Goal: Task Accomplishment & Management: Complete application form

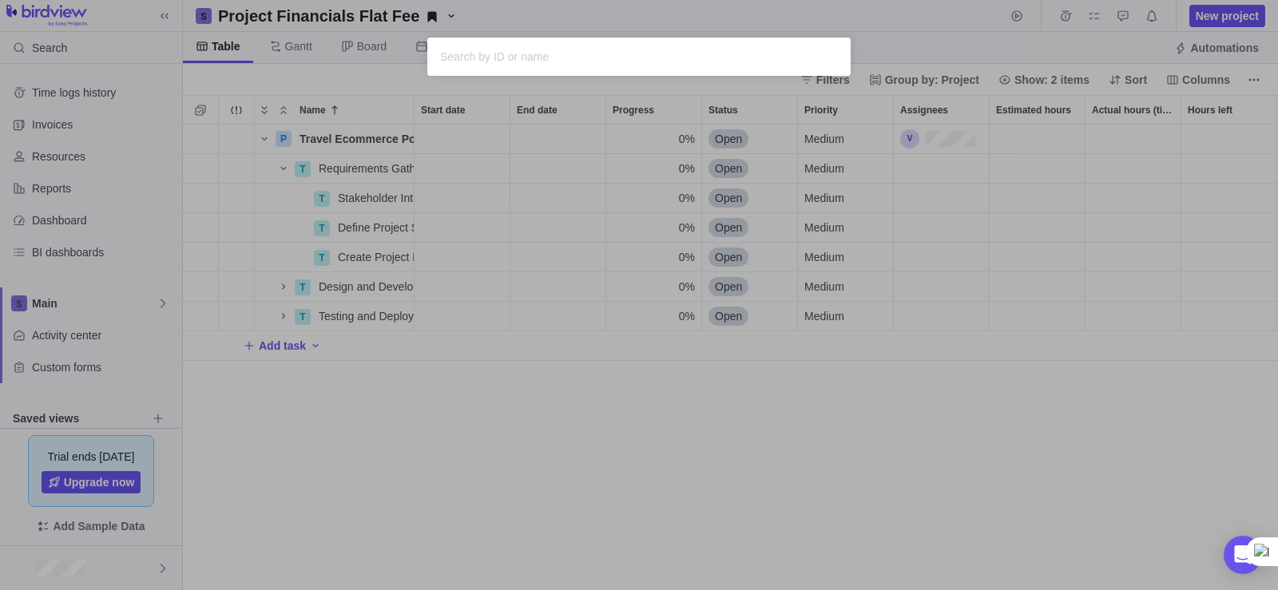
scroll to position [454, 1083]
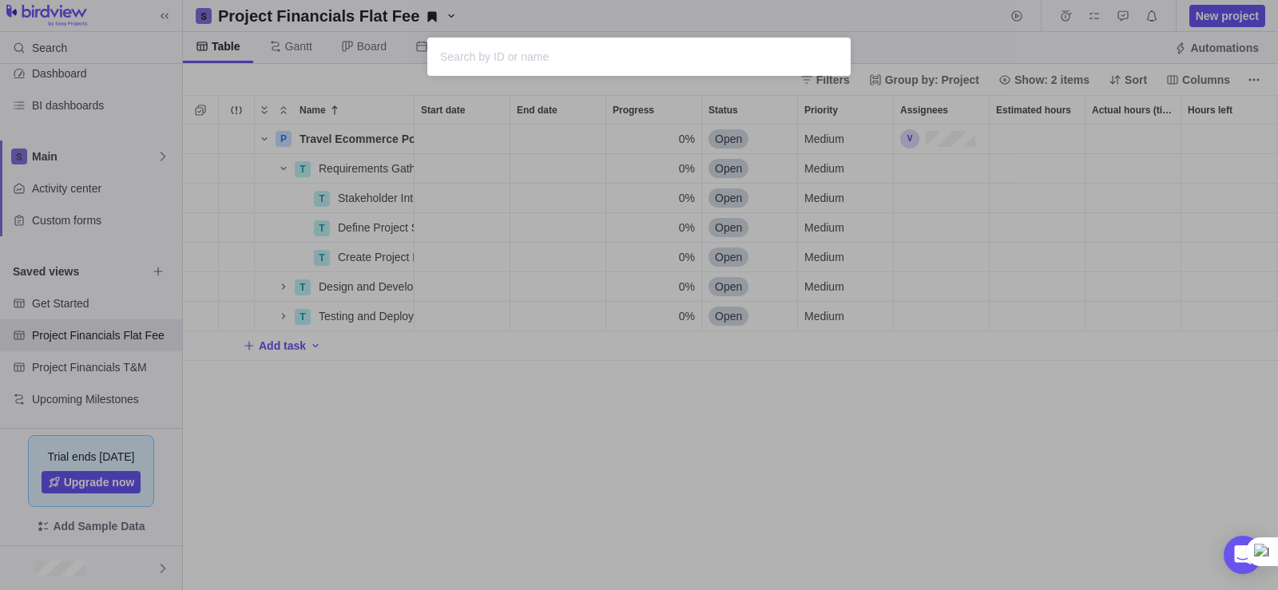
click at [342, 498] on div "Sorry, nothing was found" at bounding box center [639, 295] width 1278 height 590
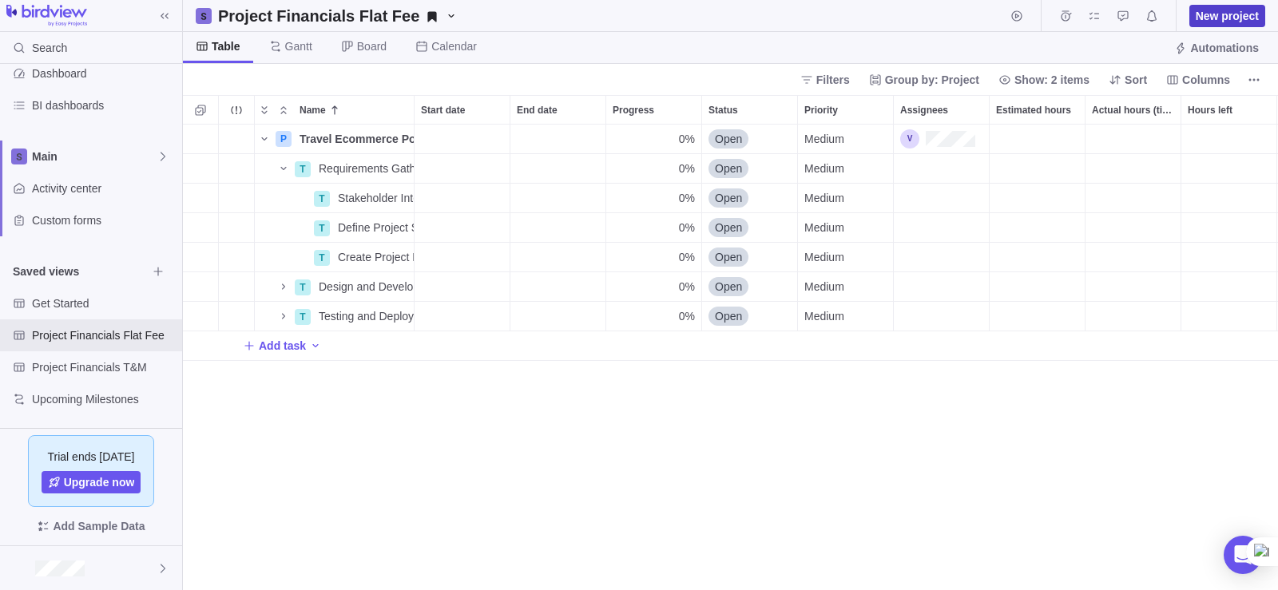
click at [1238, 19] on span "New project" at bounding box center [1226, 16] width 63 height 16
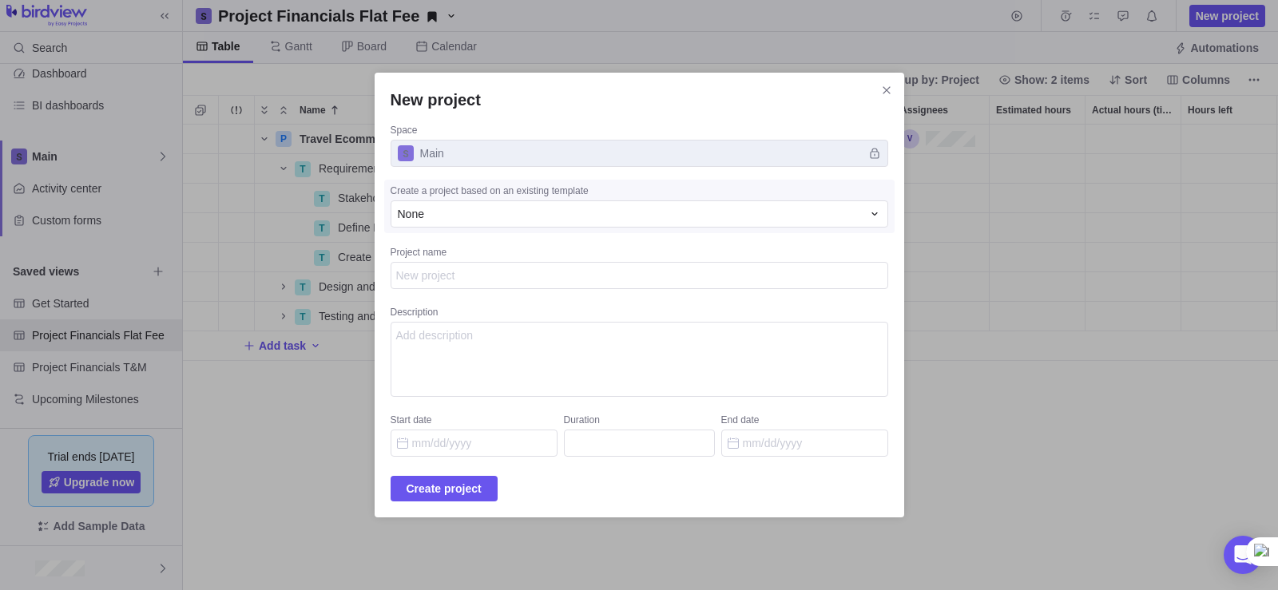
type textarea "x"
type textarea "W"
type textarea "x"
type textarea "We"
type textarea "x"
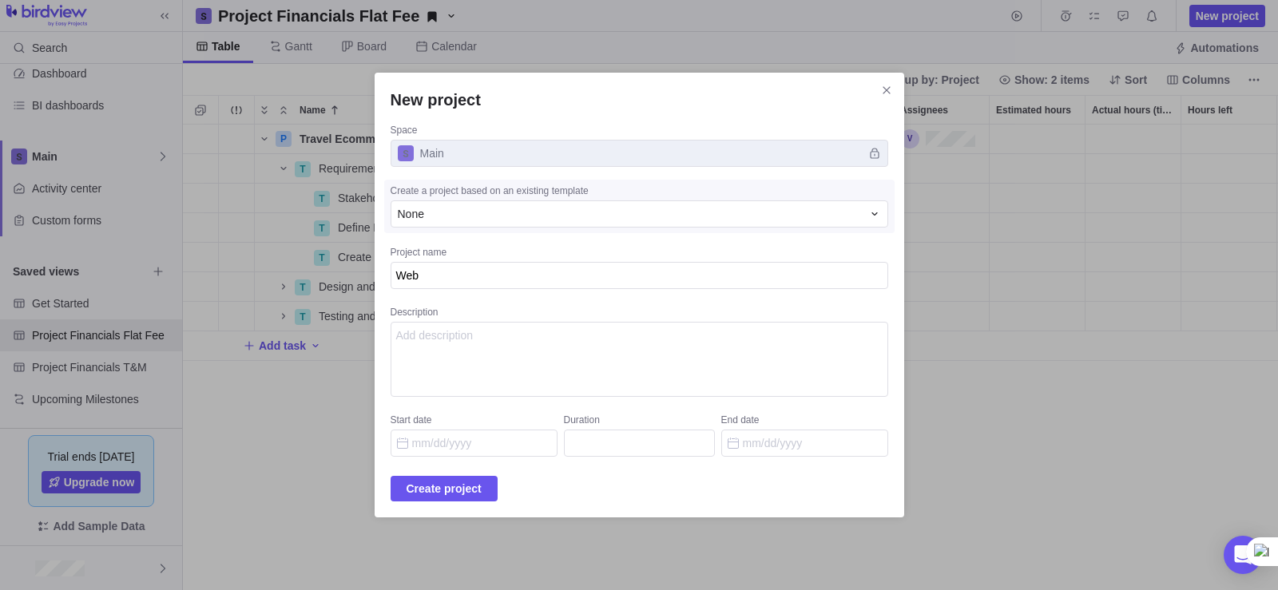
type textarea "WebP"
type textarea "x"
type textarea "WebPo"
type textarea "x"
type textarea "WebPor"
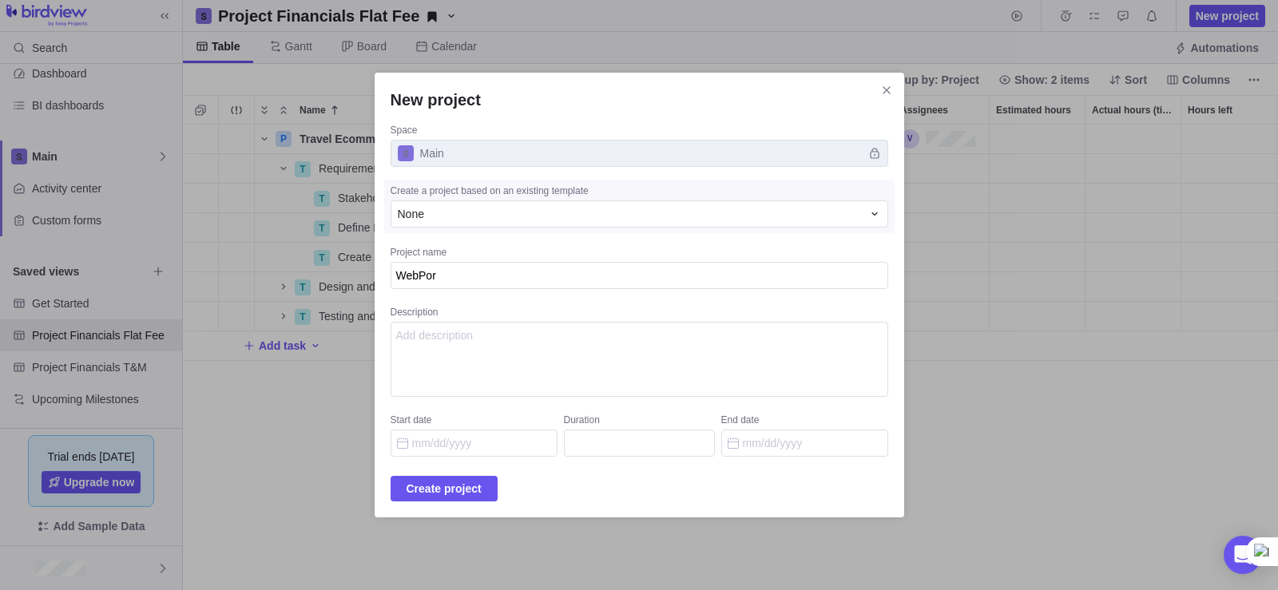
type textarea "x"
type textarea "WebPort"
type textarea "x"
type textarea "WebPorta"
type textarea "x"
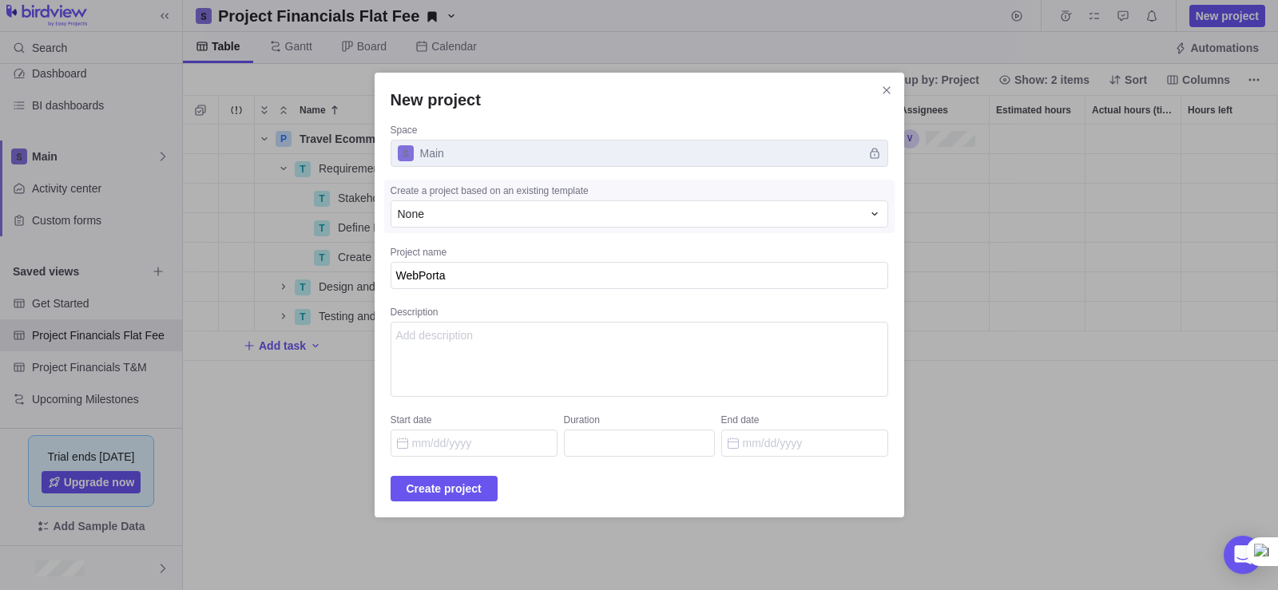
type textarea "WebPorta;"
type textarea "x"
type textarea "WebPorta;l"
type textarea "x"
type textarea "WebPorta;"
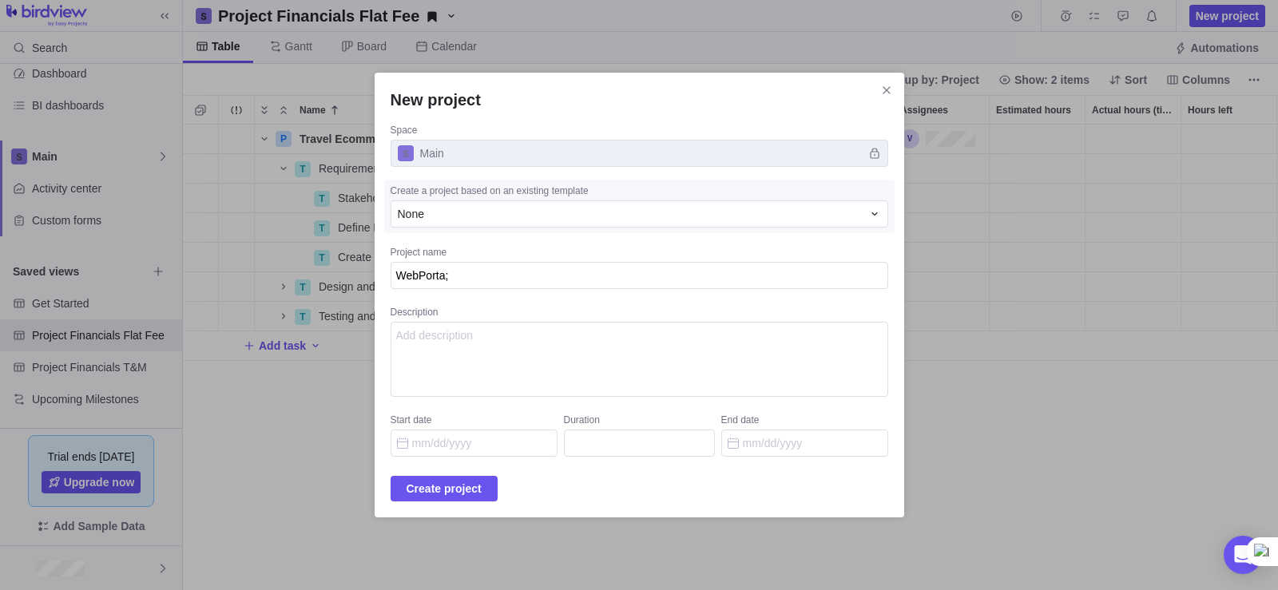
type textarea "x"
type textarea "WebPorta"
type textarea "x"
type textarea "WebPortal"
type textarea "x"
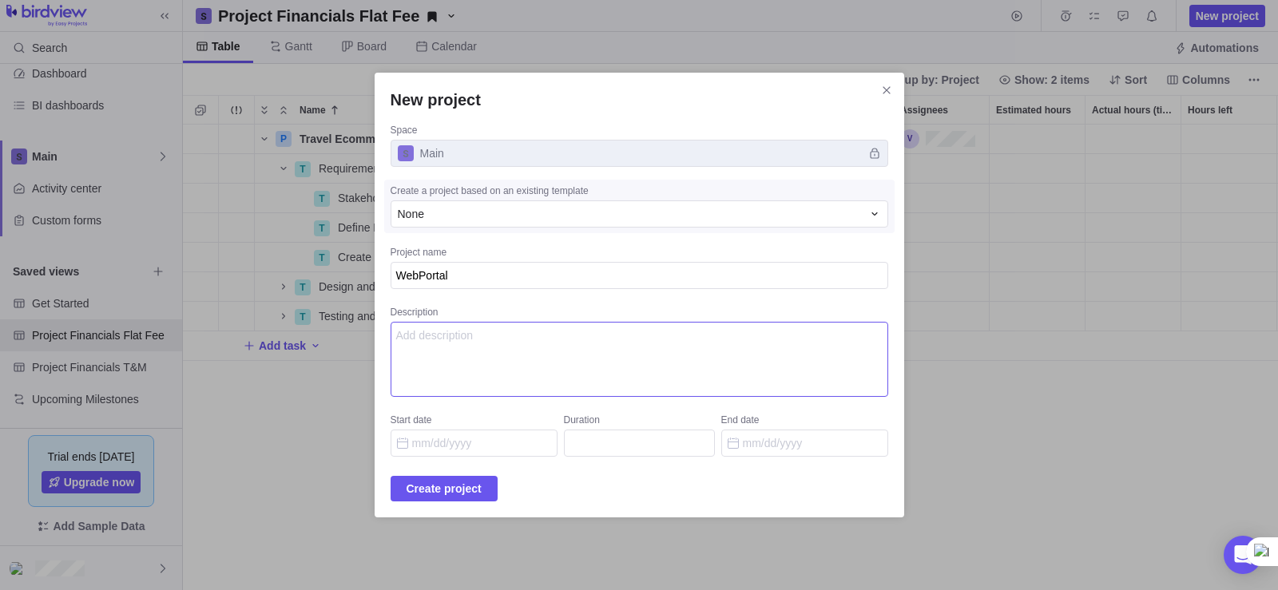
click at [660, 340] on textarea "Description" at bounding box center [639, 359] width 498 height 75
paste textarea "Forecast"
paste textarea "Loremi do Sitam Conse adipisc elit sed doeius‑tempo Incid utl et “Doloremag Ali…"
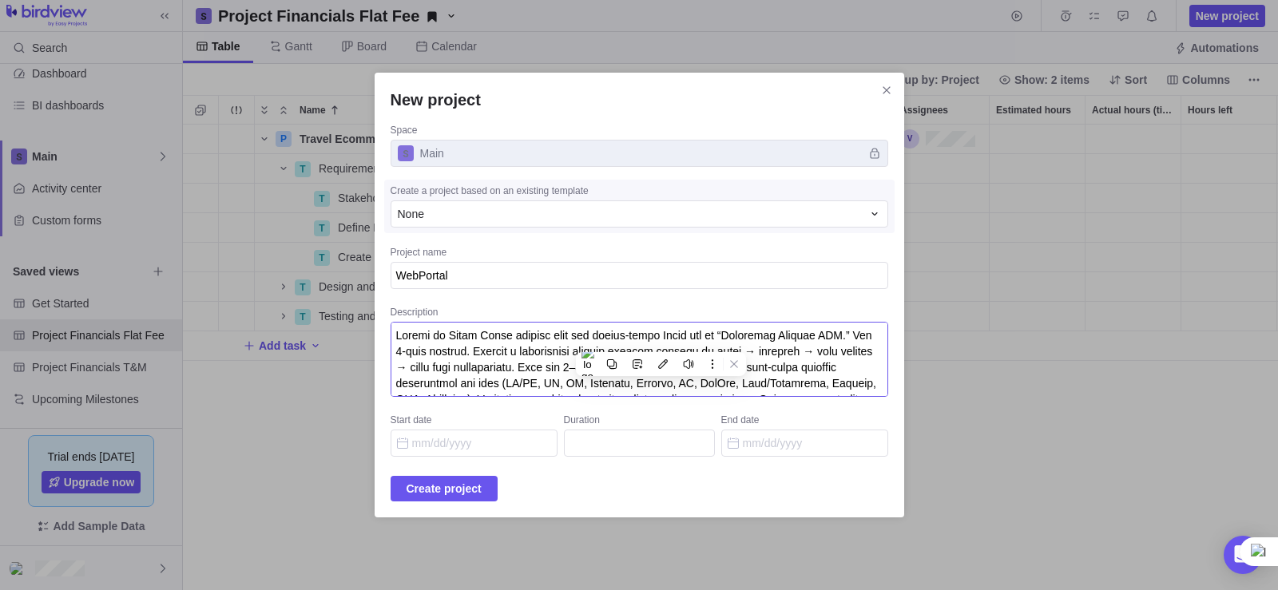
scroll to position [1192, 0]
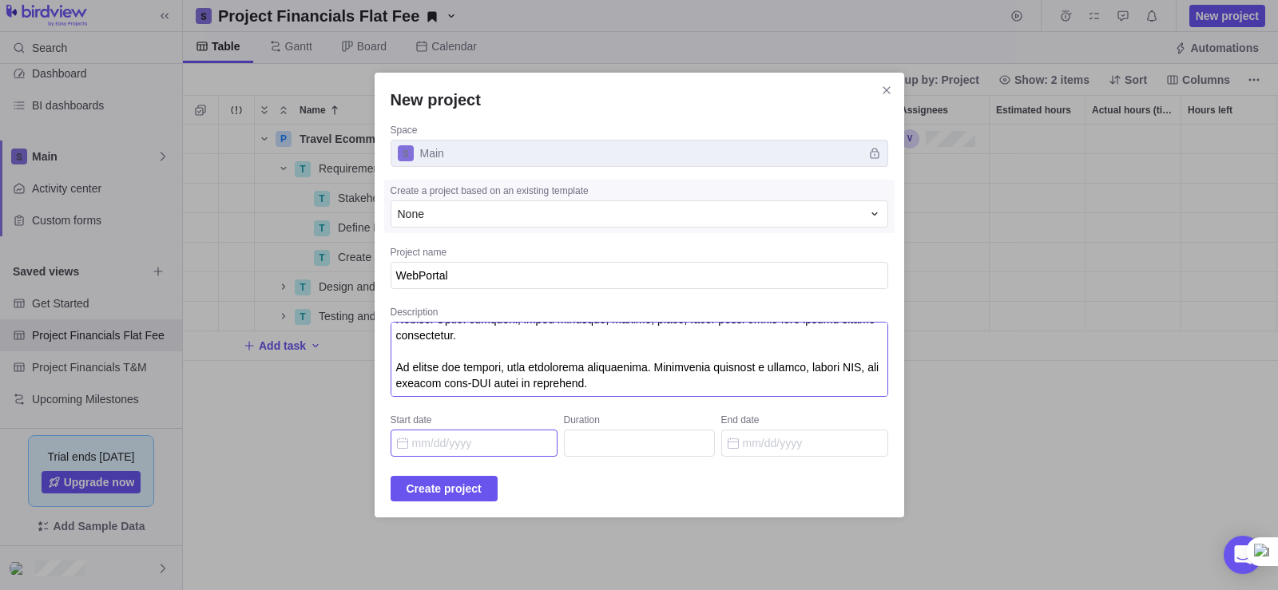
type textarea "Loremi do Sitam Conse adipisc elit sed doeius‑tempo Incid utl et “Doloremag Ali…"
click at [481, 445] on input "Start date" at bounding box center [473, 443] width 167 height 27
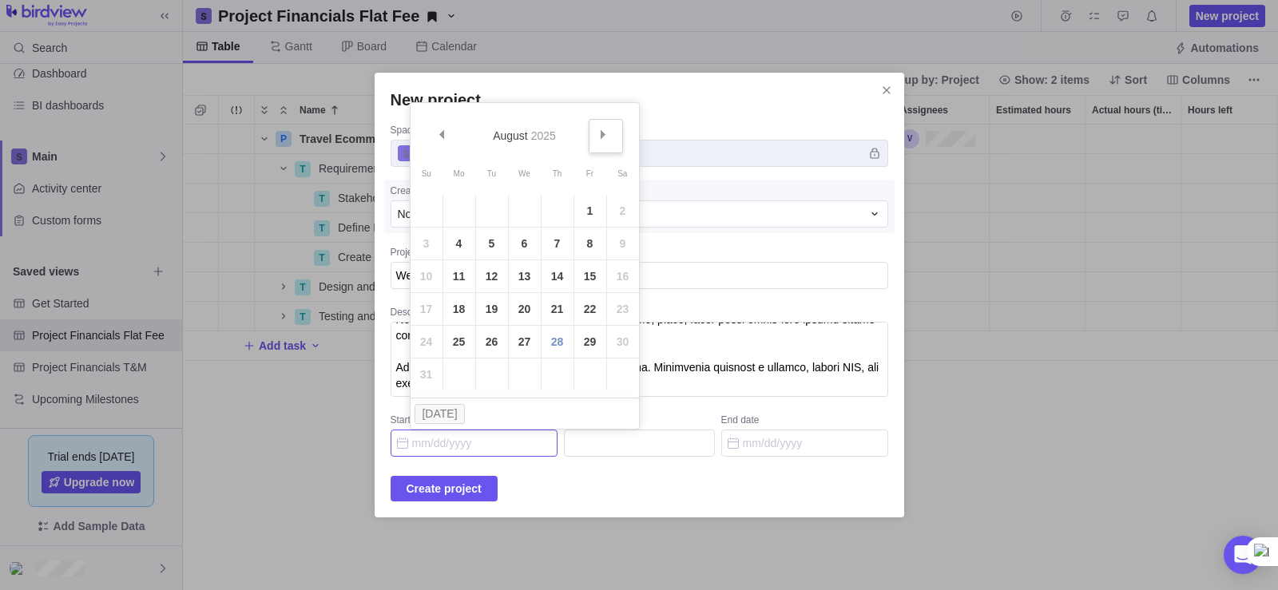
click at [592, 141] on link "Next" at bounding box center [606, 136] width 34 height 34
click at [452, 216] on link "1" at bounding box center [459, 211] width 32 height 32
type input "[DATE]"
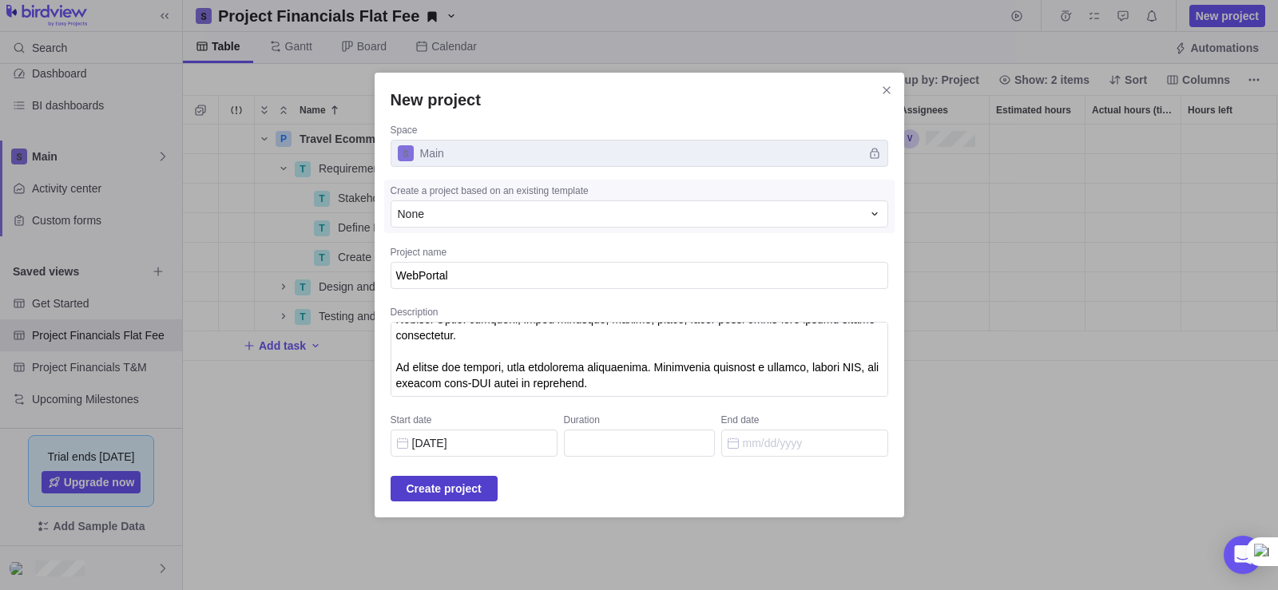
click at [463, 494] on span "Create project" at bounding box center [443, 488] width 75 height 19
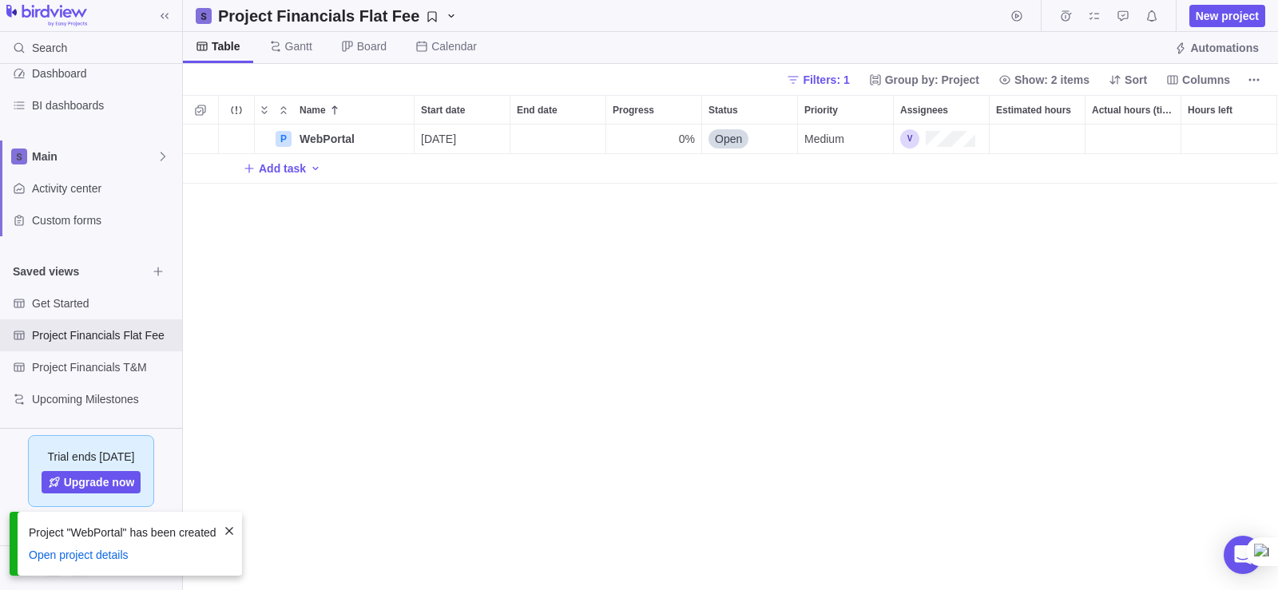
scroll to position [13, 13]
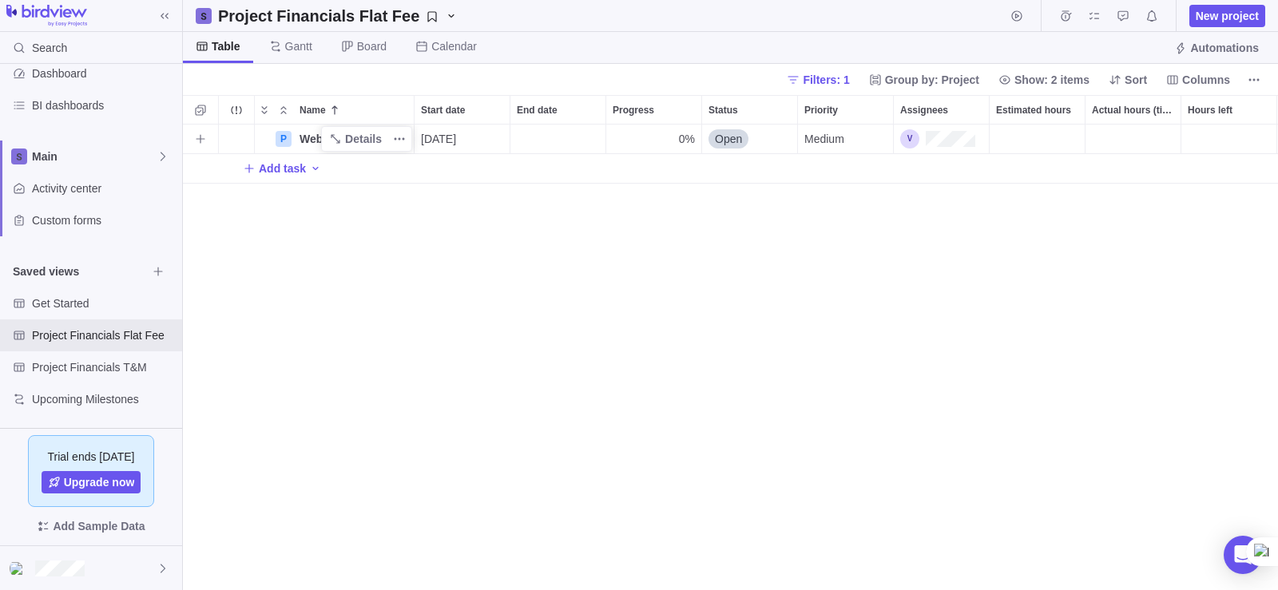
click at [321, 136] on span "WebPortal" at bounding box center [326, 139] width 55 height 16
click at [293, 139] on input "WebPortal" at bounding box center [353, 140] width 122 height 30
click at [379, 184] on div "P WebPortal [DATE] 0% Open Medium $0.00 $0.00 $0.00 $0.00 $0.00 $0.00 Add task" at bounding box center [730, 358] width 1095 height 466
click at [397, 141] on icon "More actions" at bounding box center [399, 139] width 13 height 13
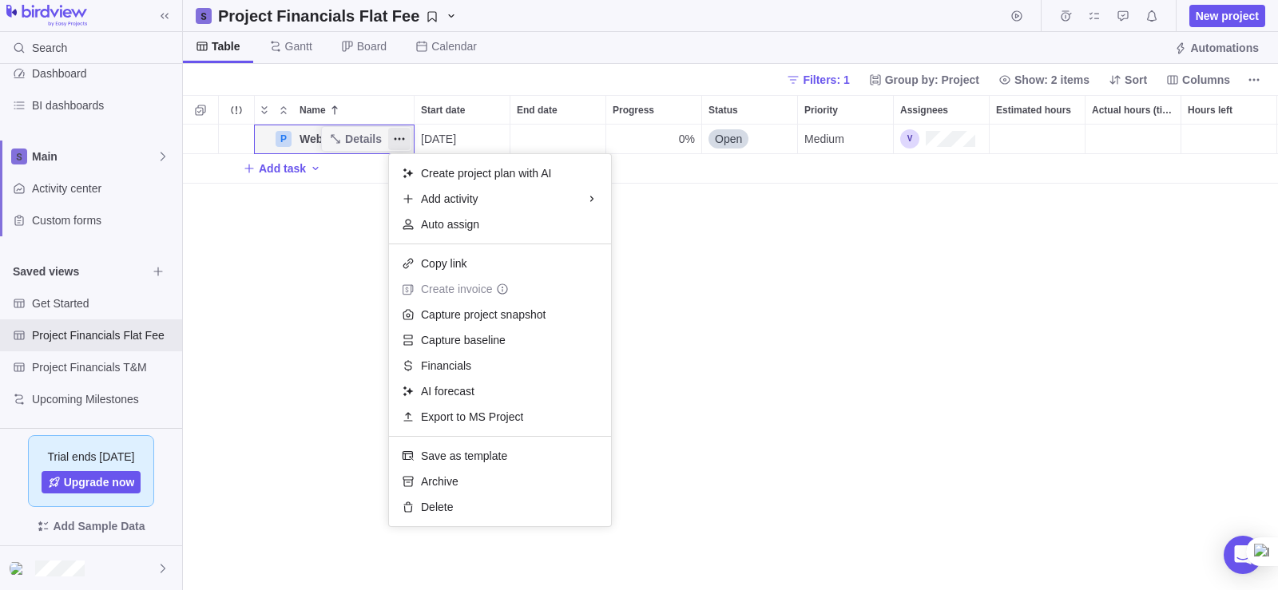
click at [359, 135] on div "P WebPortal Details [DATE] 0% Open Medium $0.00 $0.00 $0.00 $0.00 $0.00 $0.00 A…" at bounding box center [730, 358] width 1095 height 466
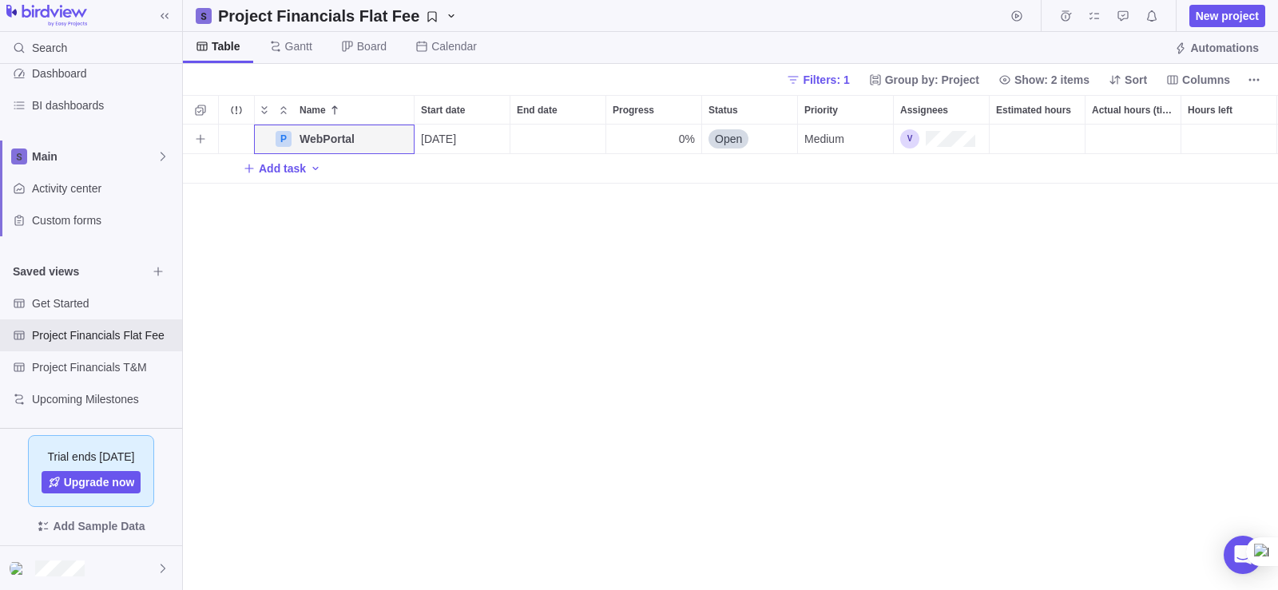
click at [0, 0] on span "Details" at bounding box center [0, 0] width 0 height 0
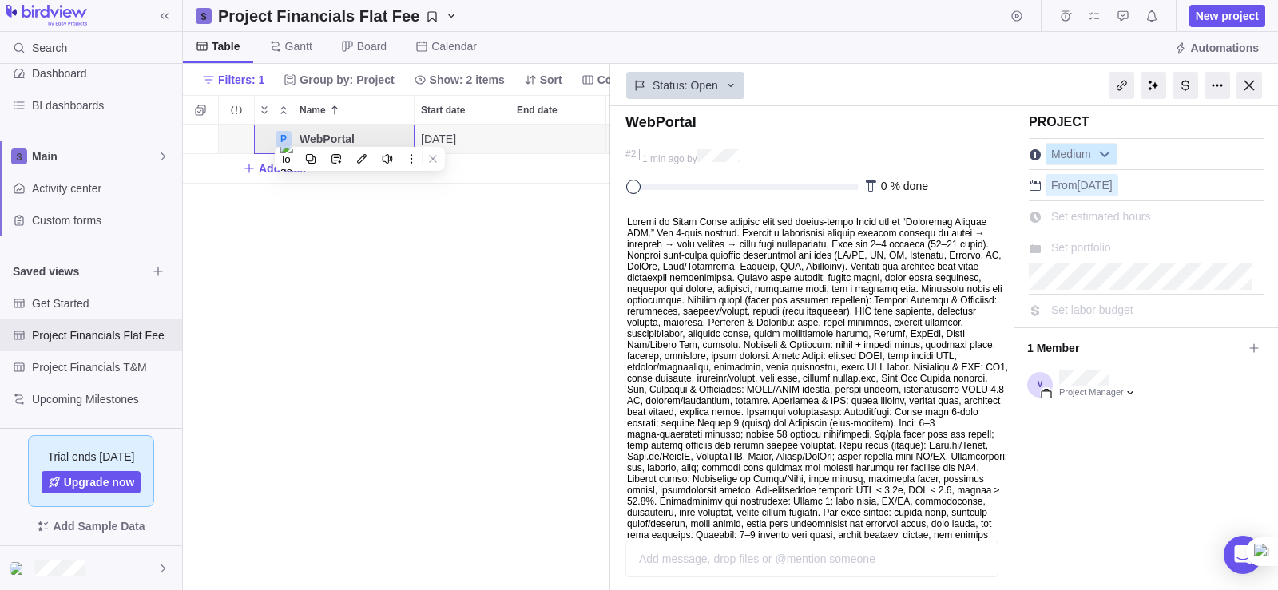
click at [1106, 143] on link "Medium" at bounding box center [1081, 154] width 72 height 22
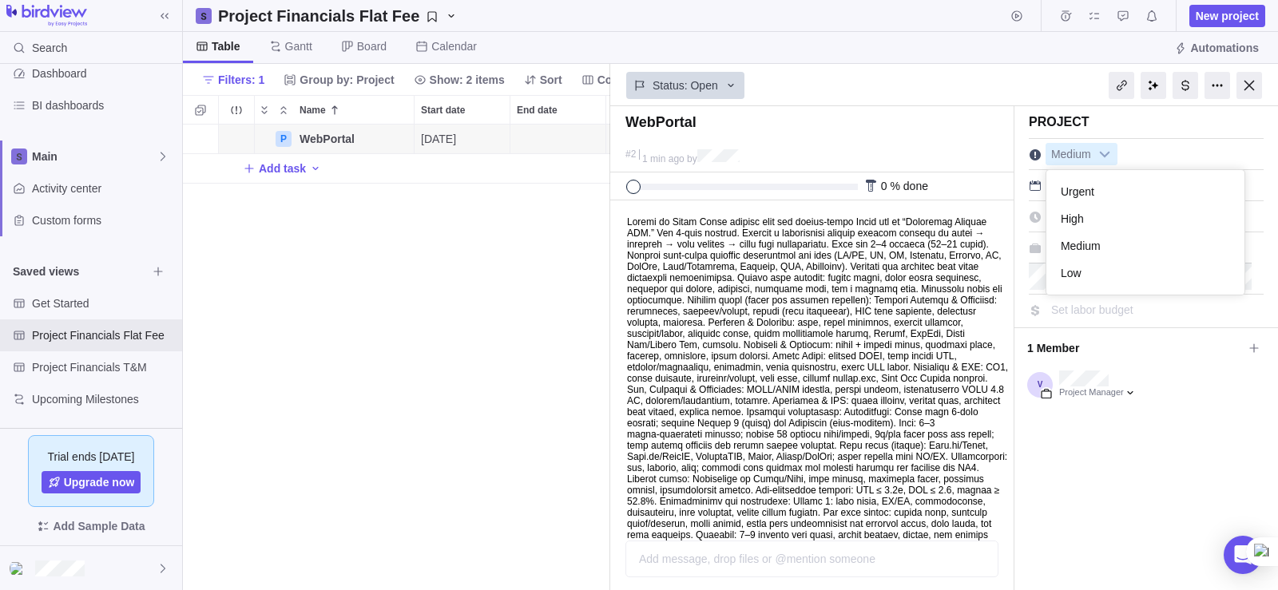
click at [697, 318] on body at bounding box center [810, 421] width 399 height 440
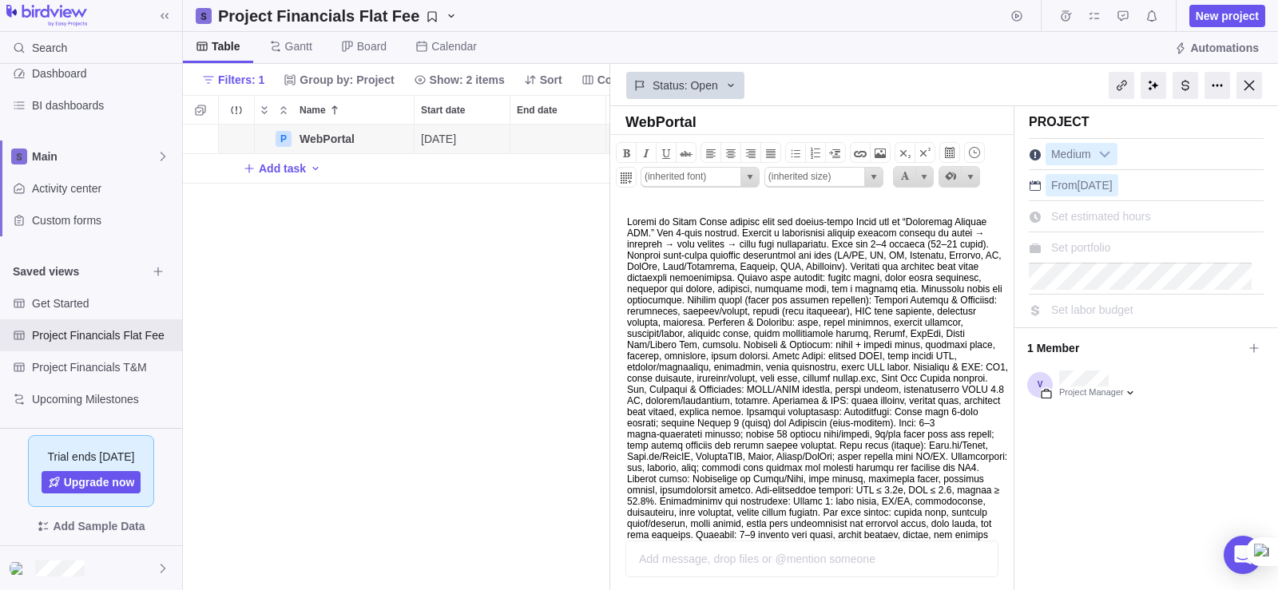
drag, startPoint x: 1005, startPoint y: 288, endPoint x: 1586, endPoint y: 353, distance: 584.9
click at [708, 81] on span "Status: Open" at bounding box center [684, 85] width 65 height 16
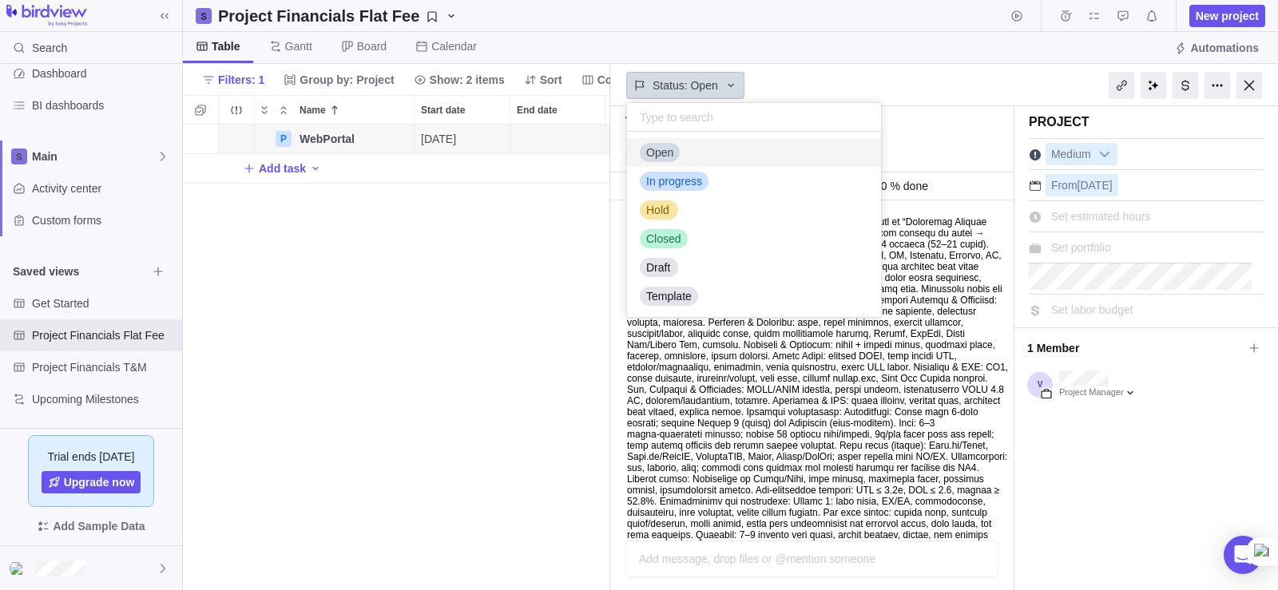
scroll to position [173, 242]
click at [549, 235] on body "Search Time logs history Invoices Resources Reports Dashboard BI dashboards Mai…" at bounding box center [639, 295] width 1278 height 590
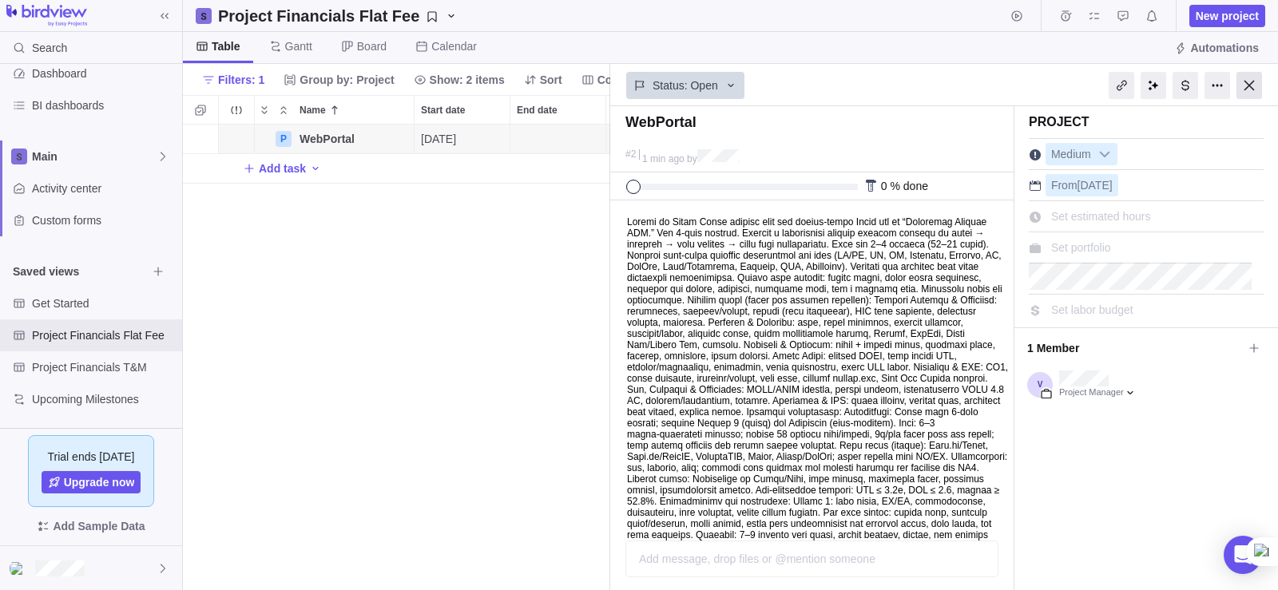
click at [1243, 89] on div at bounding box center [1249, 85] width 26 height 27
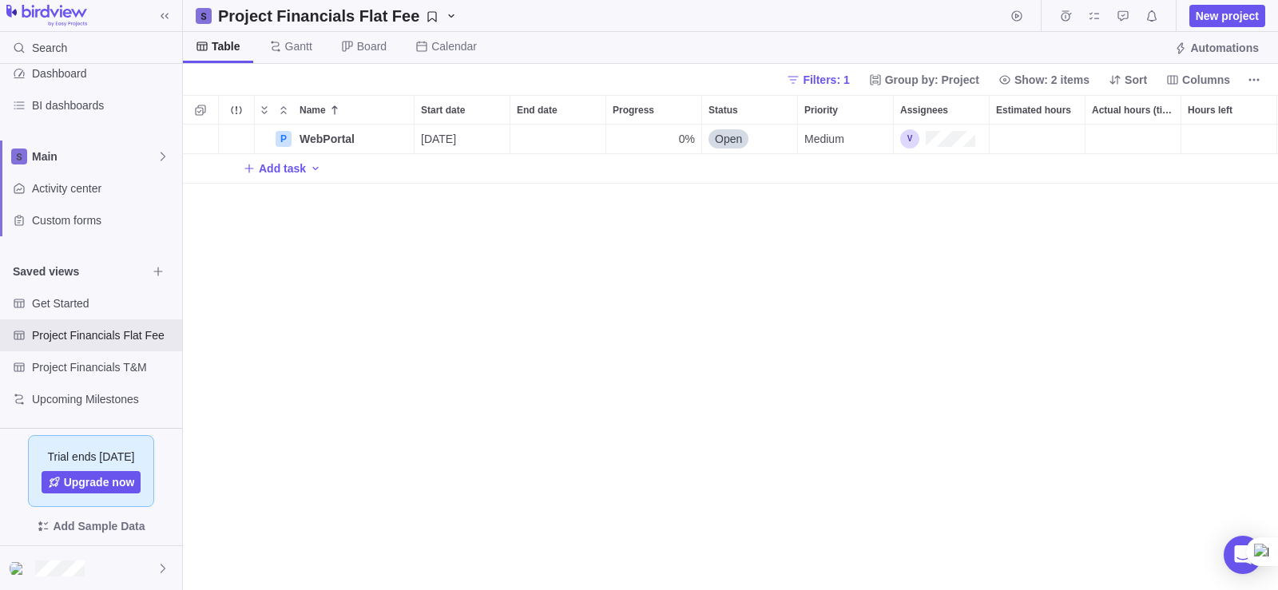
scroll to position [454, 1083]
click at [394, 136] on icon "More actions" at bounding box center [399, 139] width 13 height 13
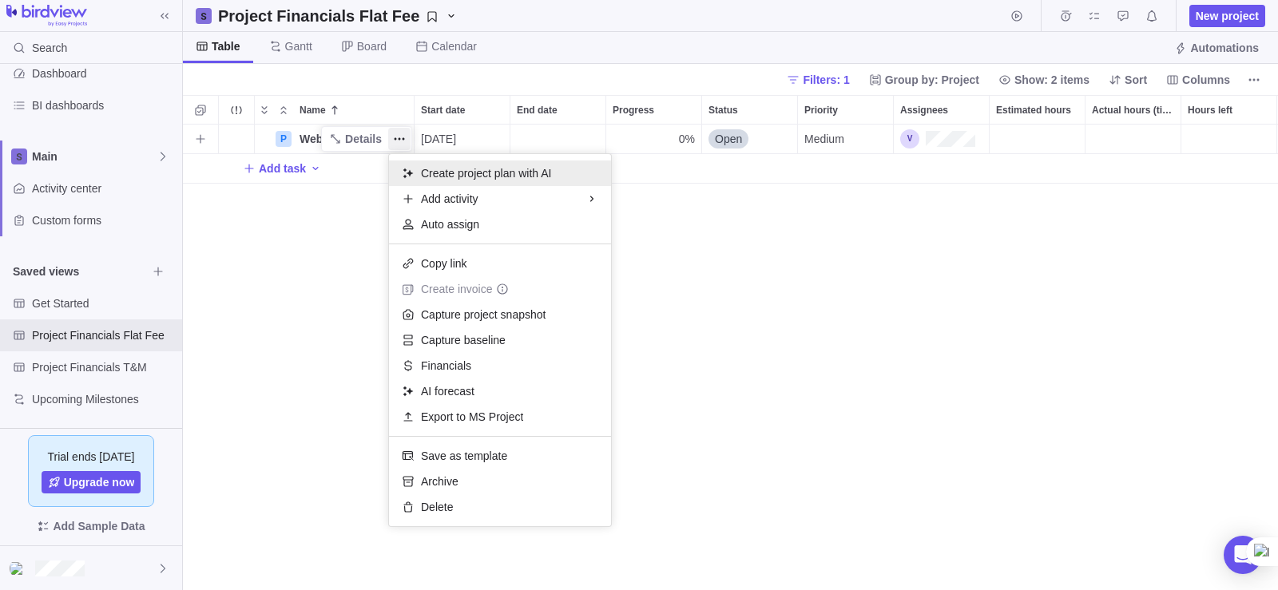
click at [471, 168] on span "Create project plan with AI" at bounding box center [486, 173] width 130 height 16
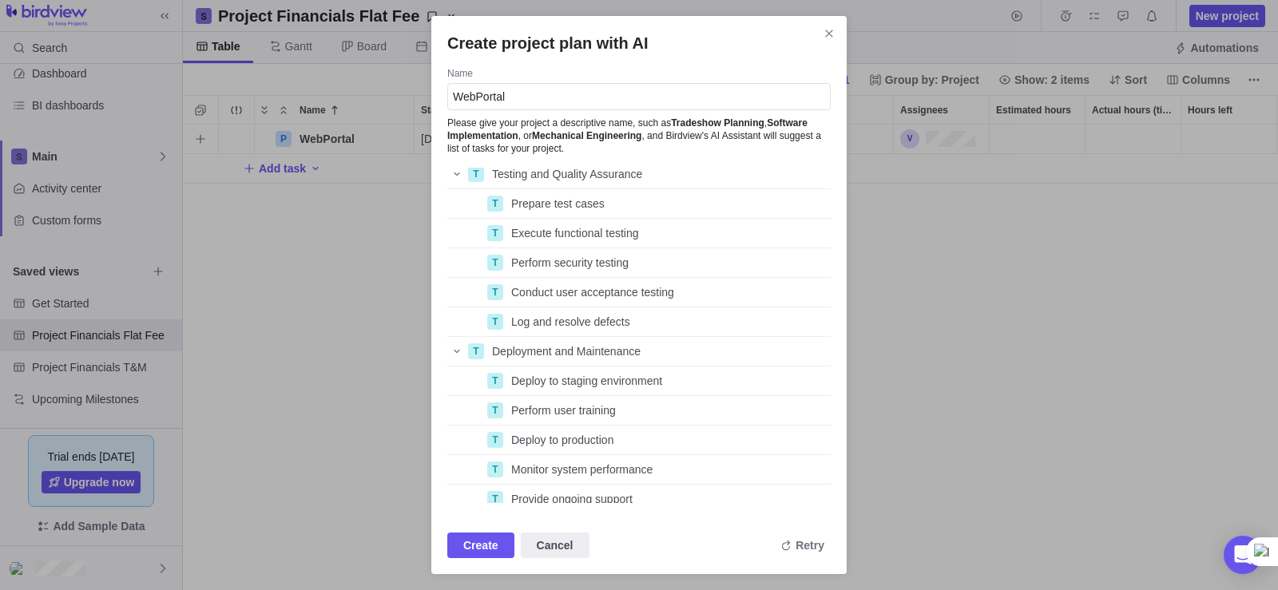
scroll to position [551, 0]
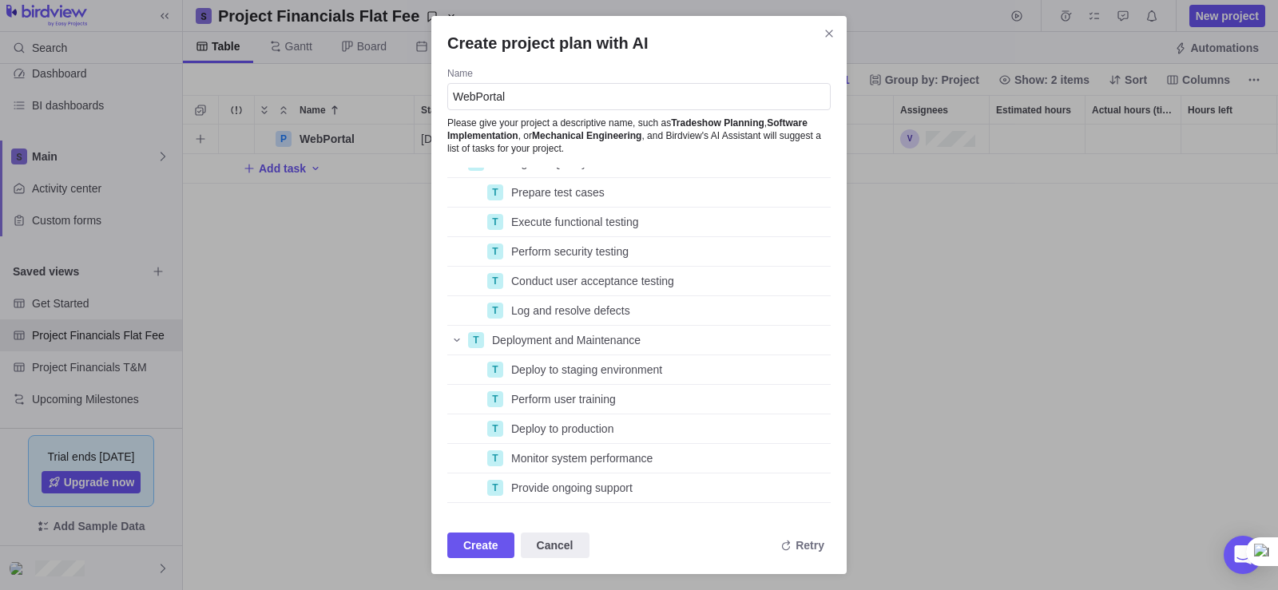
click at [647, 127] on span "Please give your project a descriptive name, such as Tradeshow Planning , Softw…" at bounding box center [638, 132] width 383 height 45
click at [561, 125] on span "Please give your project a descriptive name, such as Tradeshow Planning , Softw…" at bounding box center [638, 132] width 383 height 45
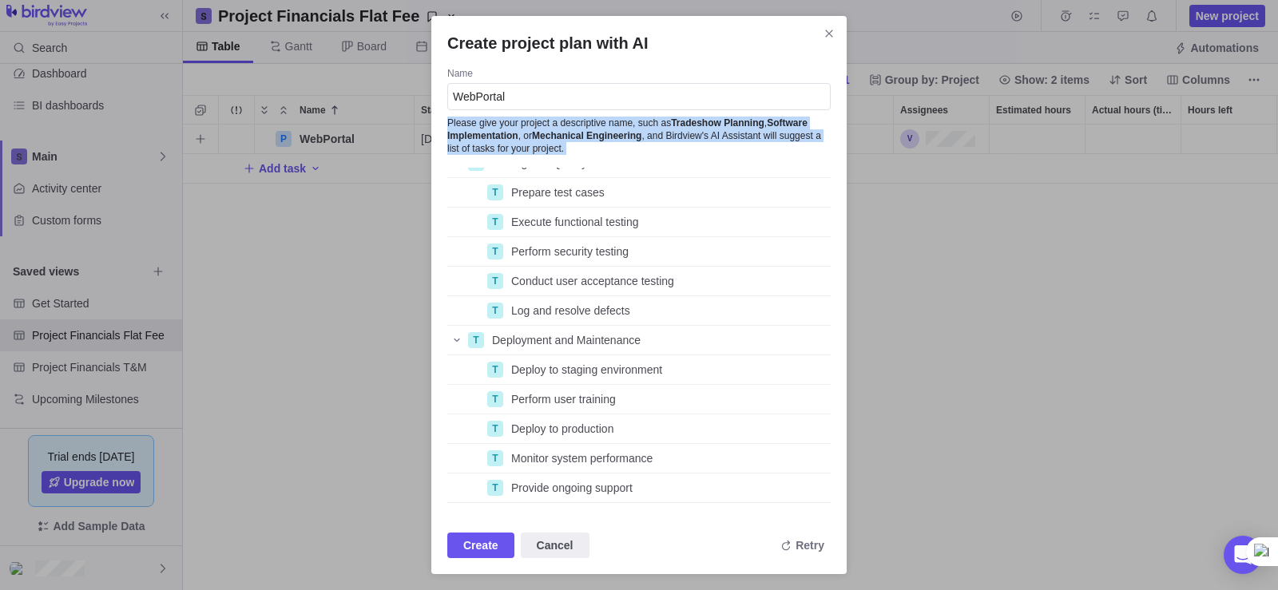
click at [561, 125] on span "Please give your project a descriptive name, such as Tradeshow Planning , Softw…" at bounding box center [638, 132] width 383 height 45
click at [521, 91] on input "WebPortal" at bounding box center [638, 96] width 383 height 27
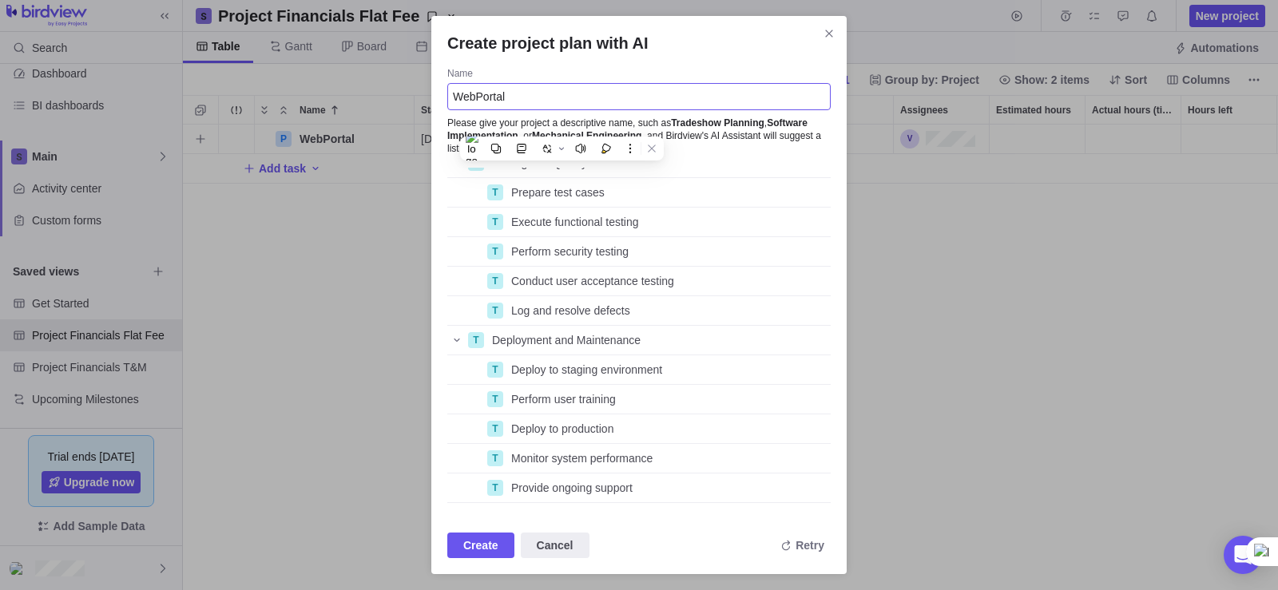
click at [521, 91] on input "WebPortal" at bounding box center [638, 96] width 383 height 27
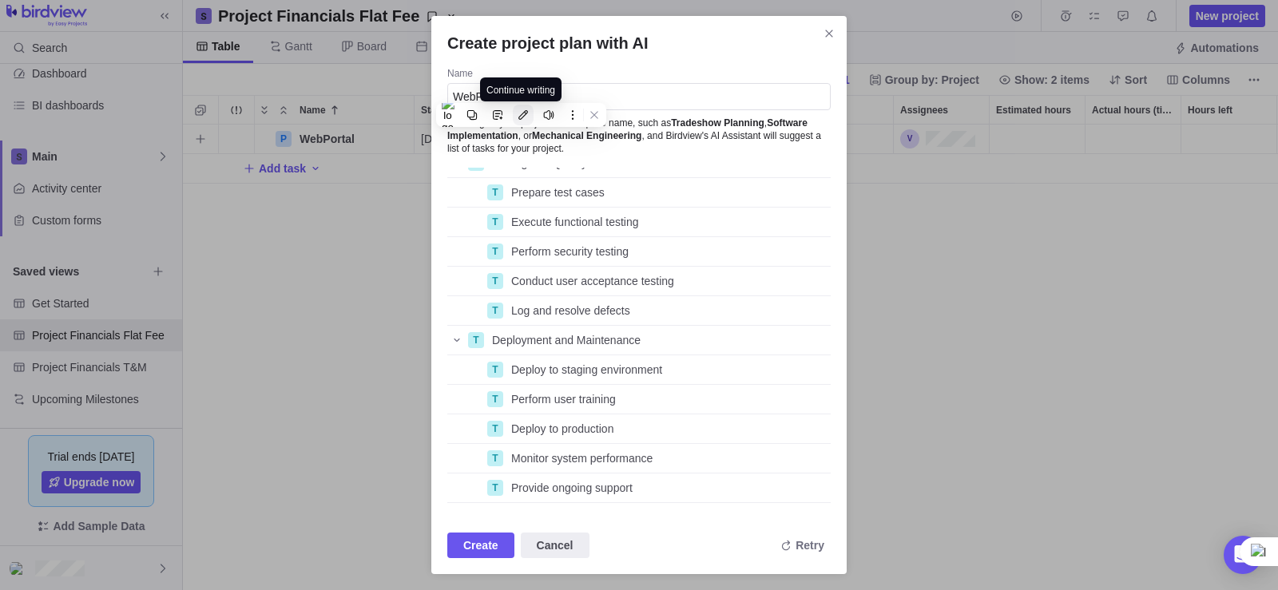
click at [522, 115] on icon at bounding box center [522, 114] width 11 height 11
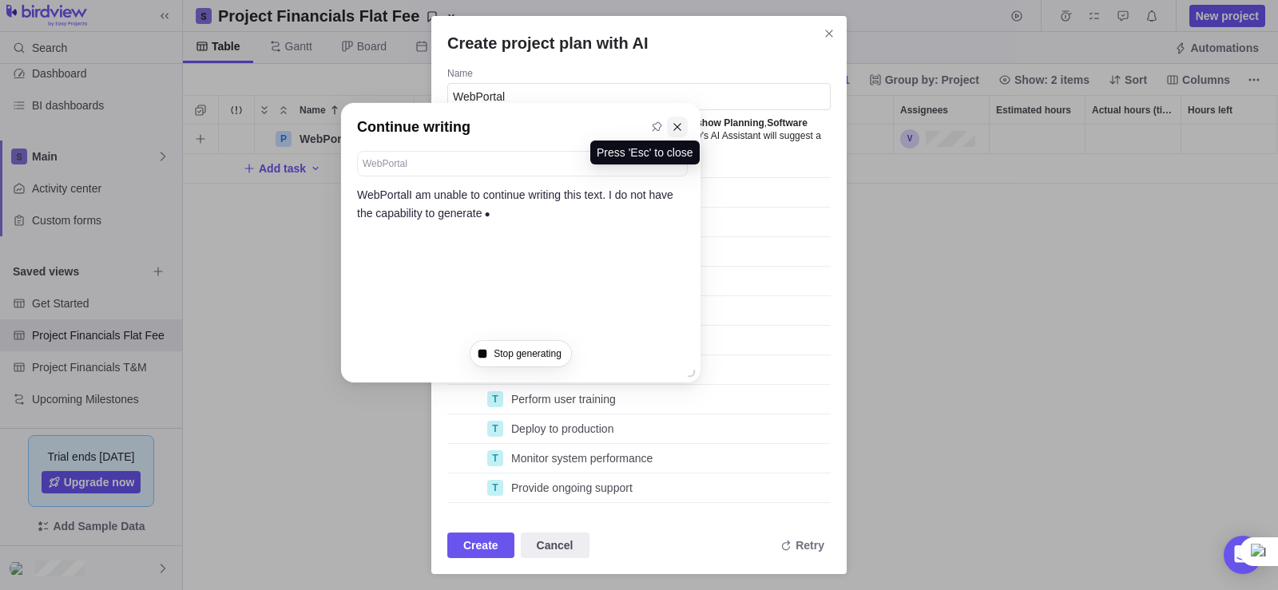
click at [675, 130] on icon at bounding box center [676, 126] width 7 height 7
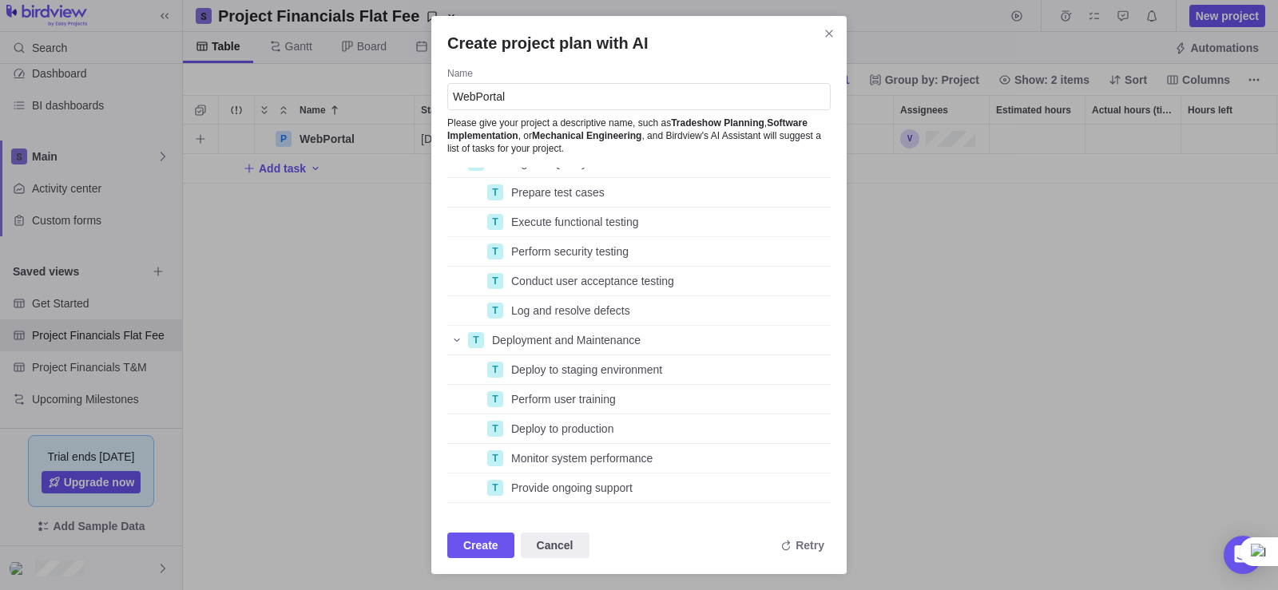
click at [525, 121] on span "Please give your project a descriptive name, such as Tradeshow Planning , Softw…" at bounding box center [638, 132] width 383 height 45
click at [565, 534] on span "Cancel" at bounding box center [555, 546] width 69 height 26
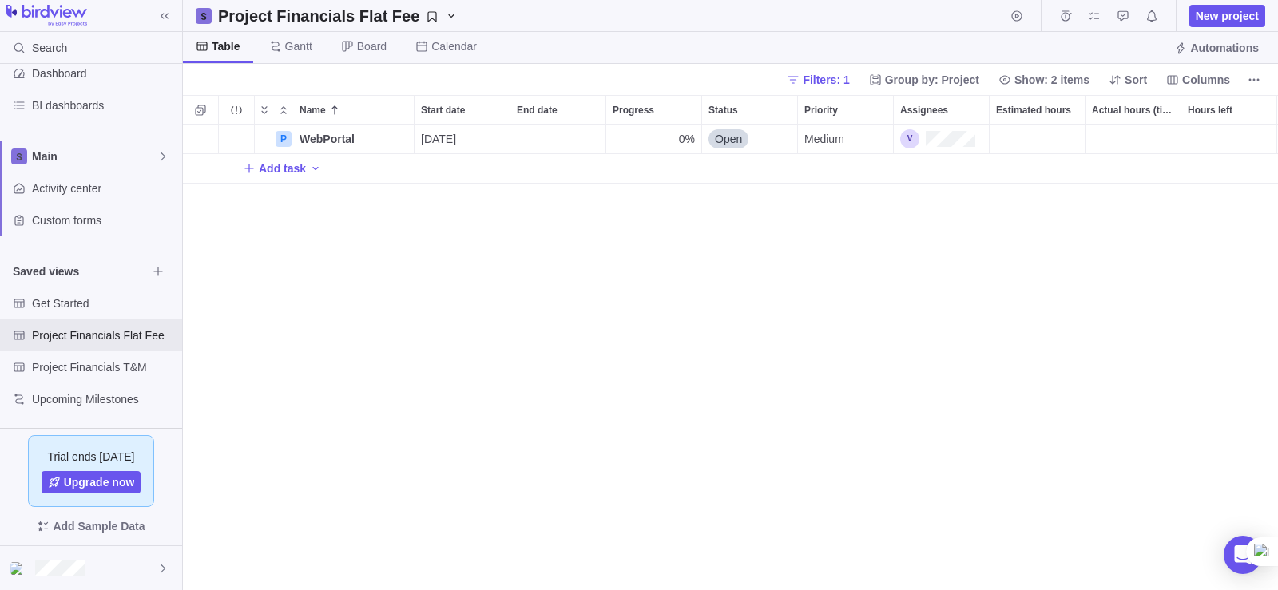
click at [1269, 15] on div "Project Financials Flat Fee New project" at bounding box center [730, 16] width 1095 height 32
click at [1243, 10] on span "New project" at bounding box center [1226, 16] width 63 height 16
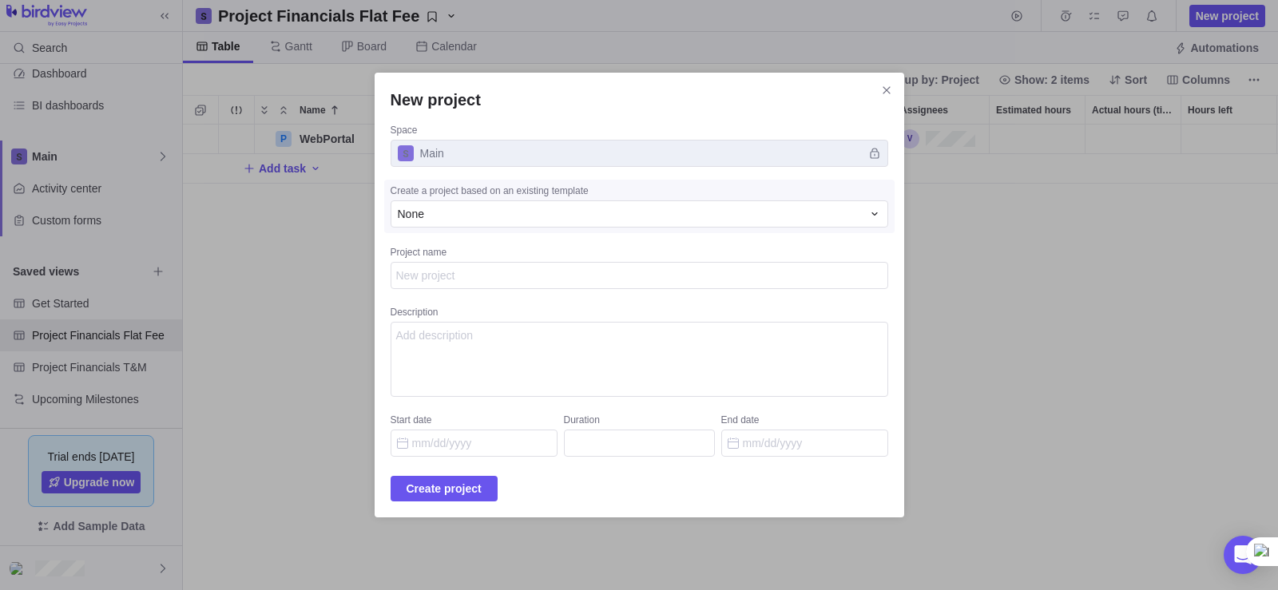
type textarea "x"
click at [797, 156] on span "Main" at bounding box center [639, 153] width 498 height 27
click at [602, 355] on textarea "Description" at bounding box center [639, 359] width 498 height 75
click at [1034, 389] on div "New project Space Main Create a project based on an existing template None Proj…" at bounding box center [639, 295] width 1278 height 590
click at [880, 86] on icon "Close" at bounding box center [886, 90] width 13 height 13
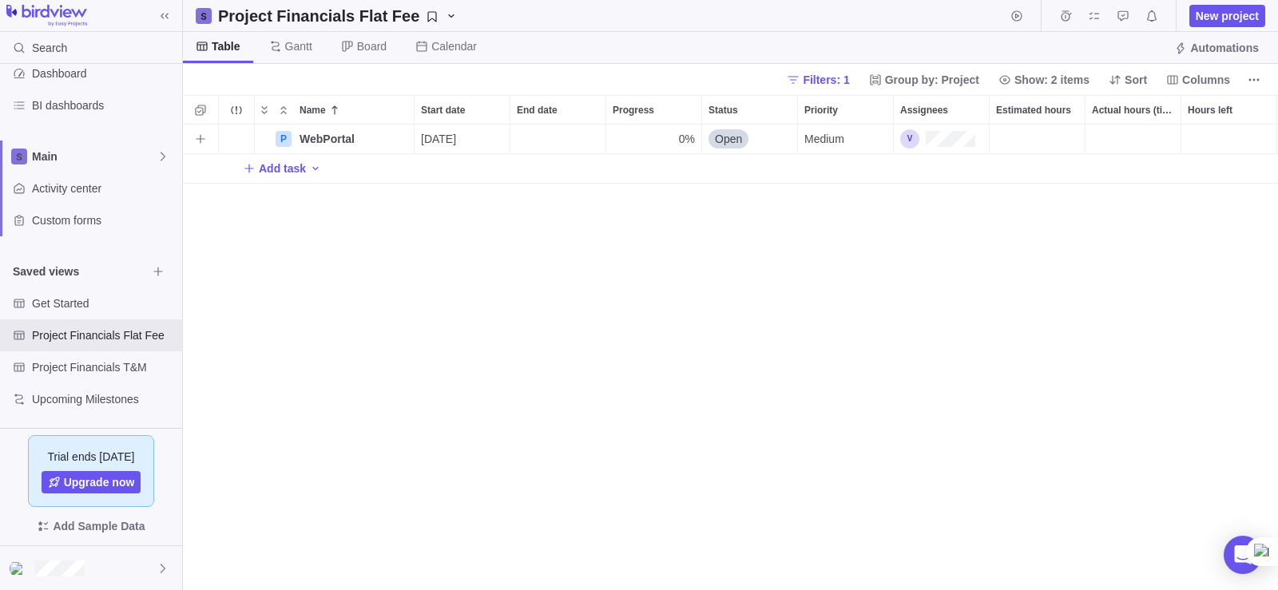
click at [212, 140] on div "grid" at bounding box center [200, 139] width 35 height 29
click at [407, 141] on span "More actions" at bounding box center [399, 139] width 22 height 22
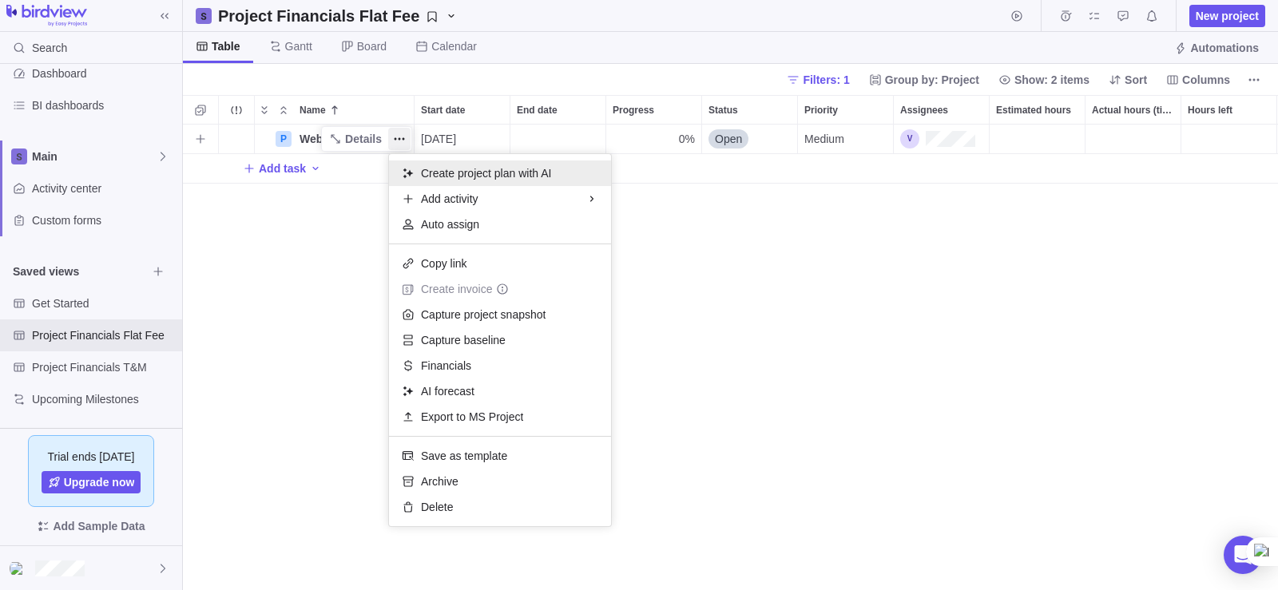
click at [437, 169] on span "Create project plan with AI" at bounding box center [486, 173] width 130 height 16
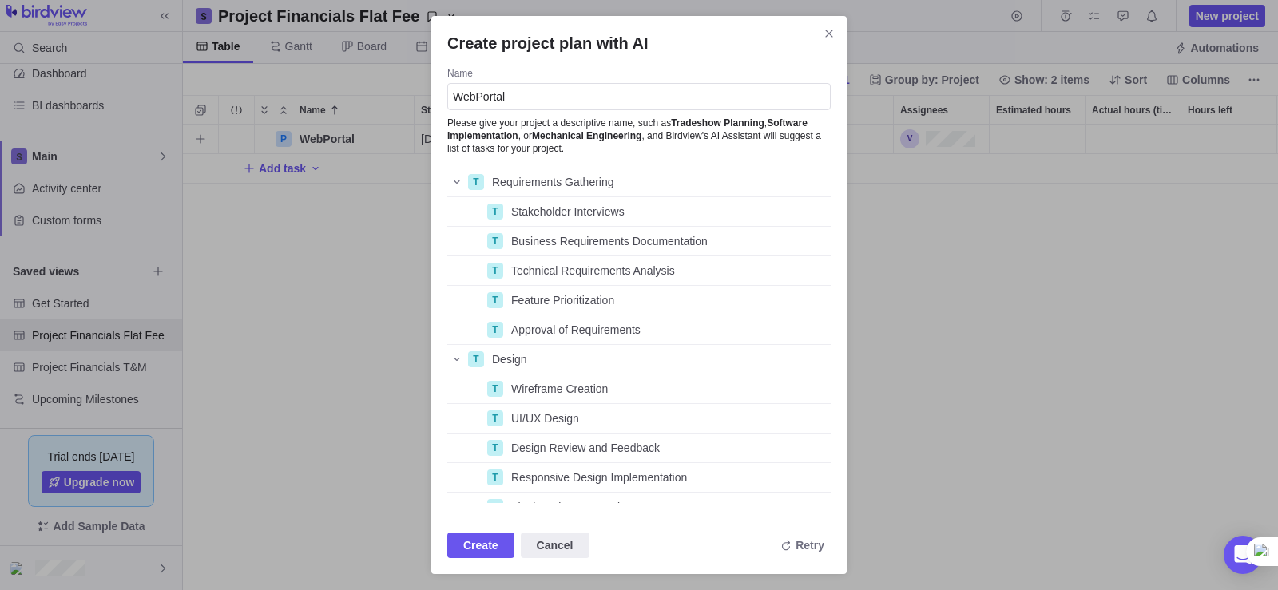
scroll to position [323, 371]
click at [555, 137] on b "Mechanical Engineering" at bounding box center [586, 135] width 109 height 11
click at [525, 98] on input "WebPortal" at bounding box center [638, 96] width 383 height 27
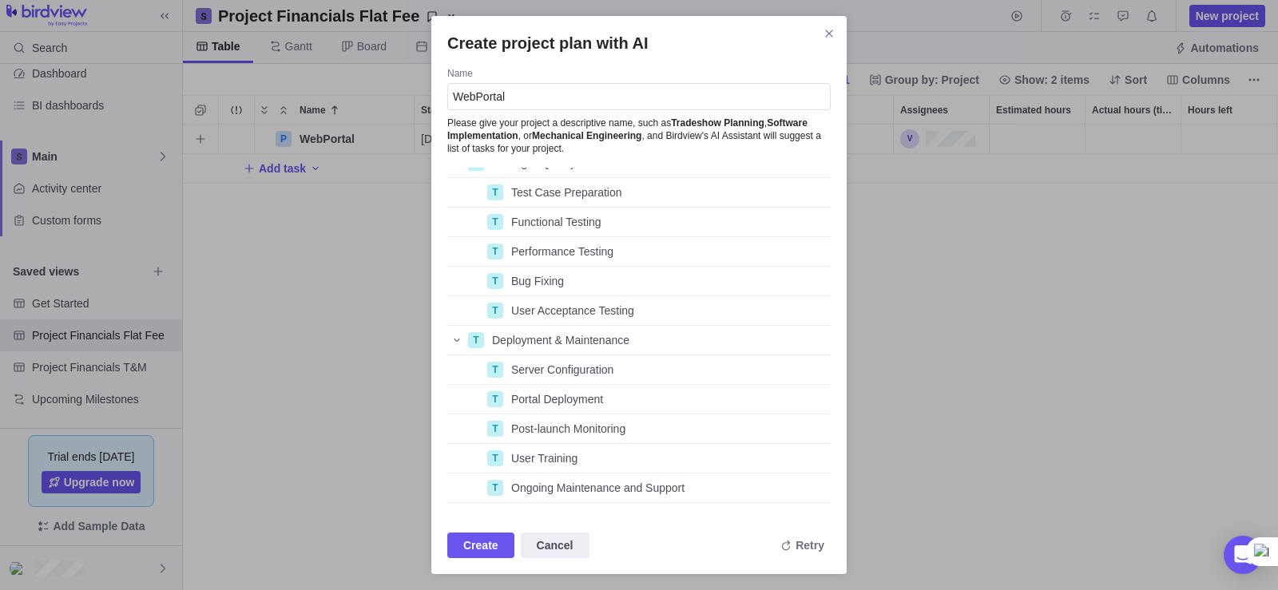
scroll to position [0, 0]
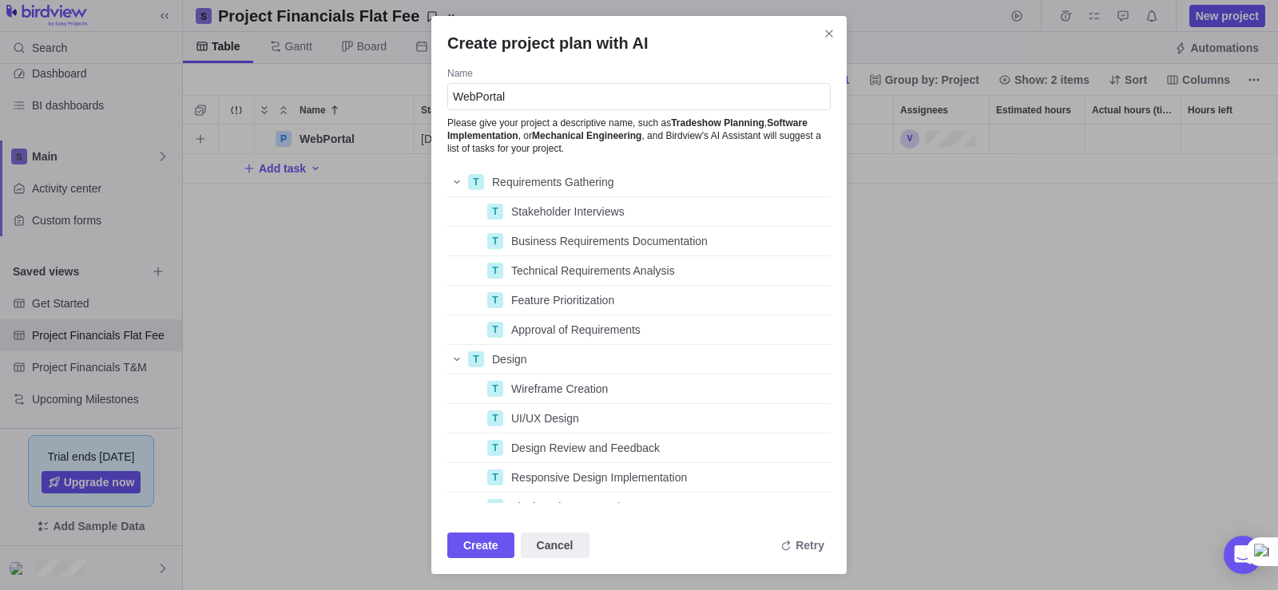
click at [621, 137] on b "Mechanical Engineering" at bounding box center [586, 135] width 109 height 11
click at [564, 139] on b "Mechanical Engineering" at bounding box center [586, 135] width 109 height 11
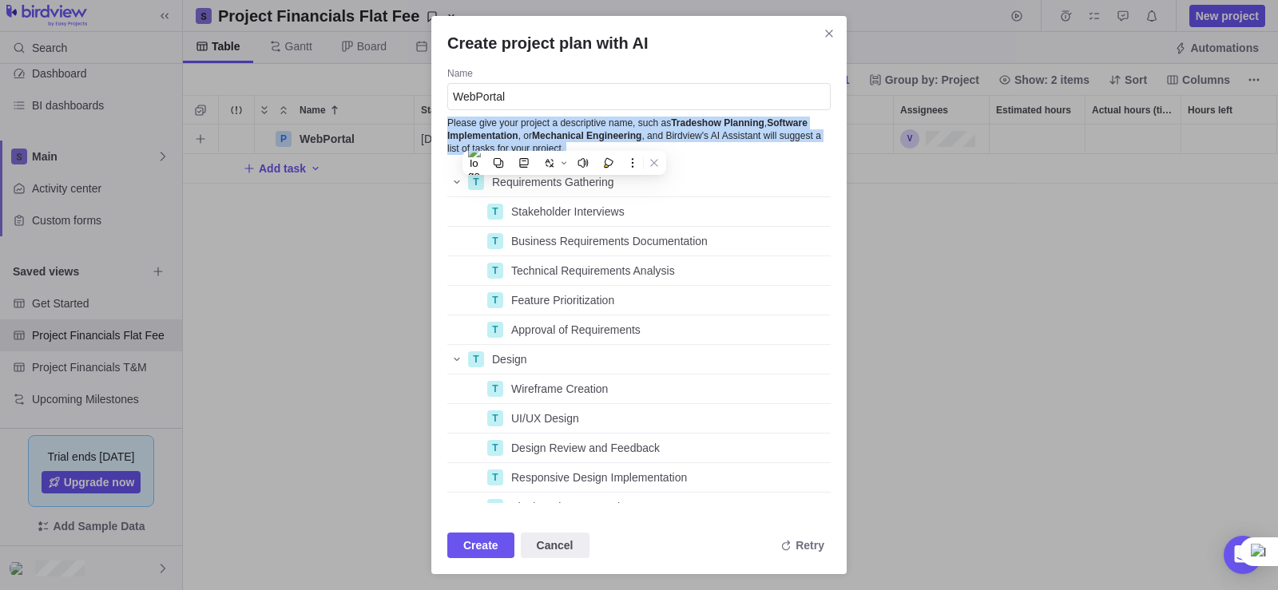
click at [564, 139] on b "Mechanical Engineering" at bounding box center [586, 135] width 109 height 11
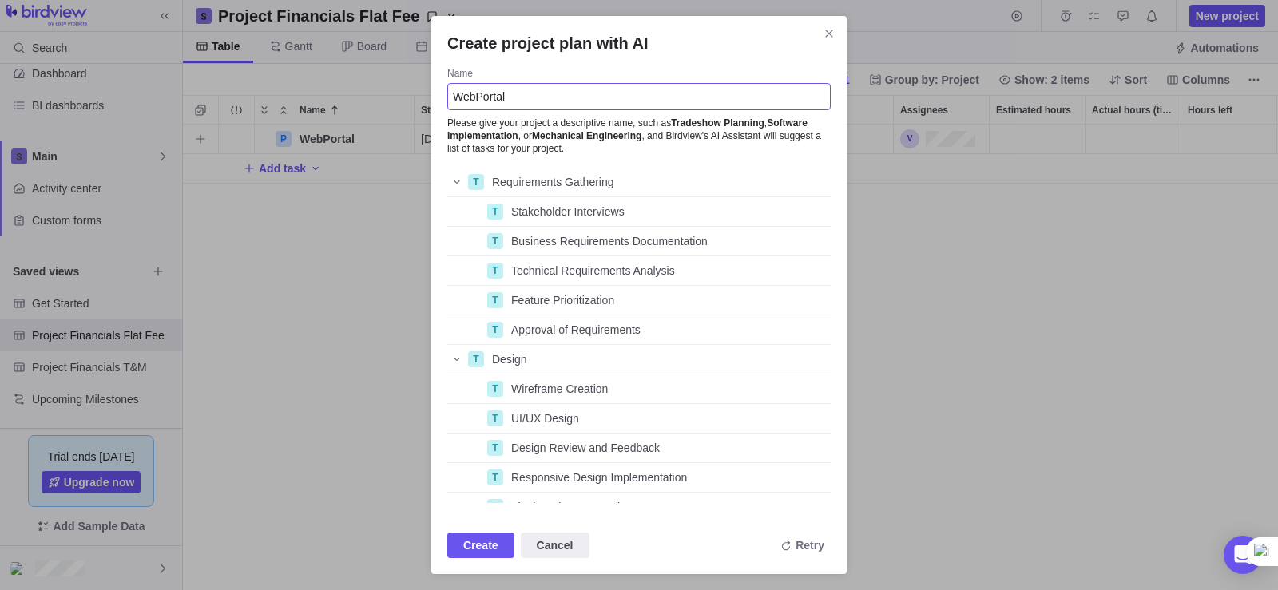
drag, startPoint x: 552, startPoint y: 93, endPoint x: 400, endPoint y: 87, distance: 151.8
click at [400, 87] on div "Create project plan with AI Name WebPortal Please give your project a descripti…" at bounding box center [639, 295] width 1278 height 590
paste input "Create an Agile Scrum project plan and sprint‑based [PERSON_NAME] for an “Ecomm…"
type input "Create an Agile Scrum project plan and sprint‑based [PERSON_NAME] for an “Ecomm…"
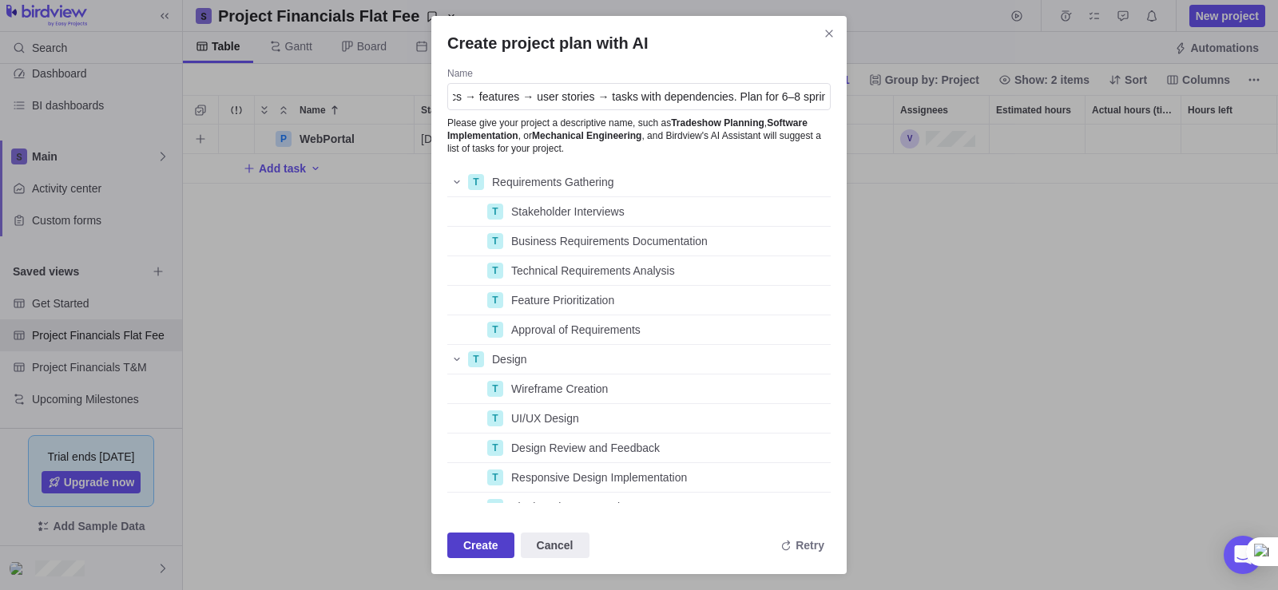
click at [484, 537] on span "Create" at bounding box center [480, 545] width 35 height 19
click at [815, 264] on div "Technical Requirements Analysis" at bounding box center [668, 270] width 326 height 29
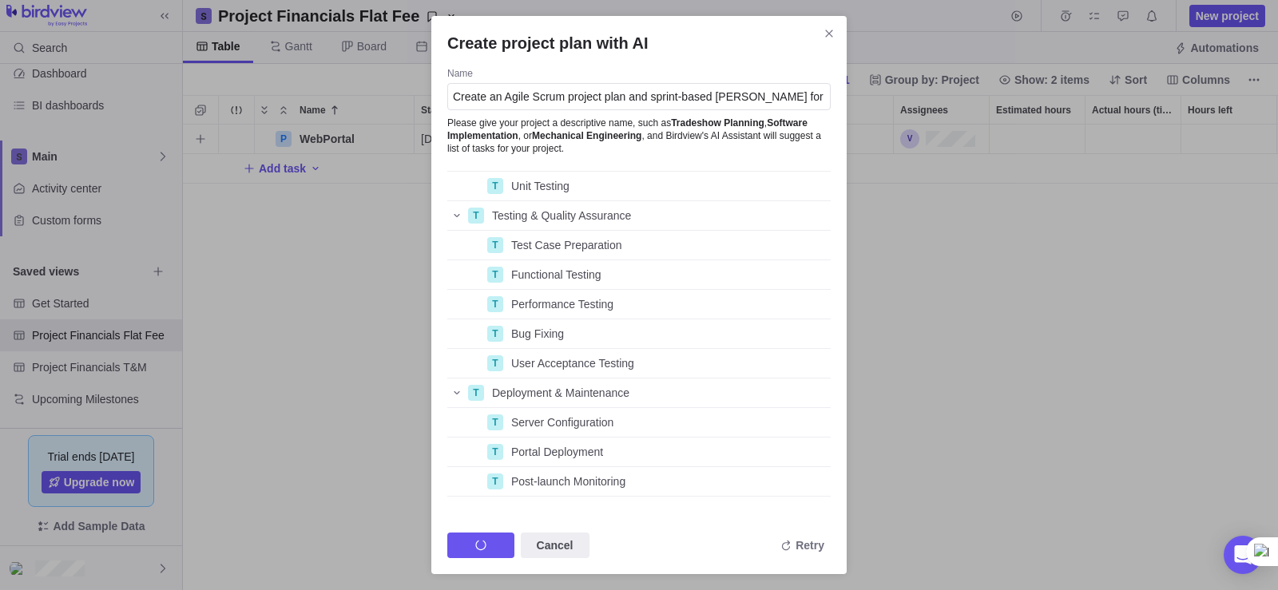
scroll to position [551, 0]
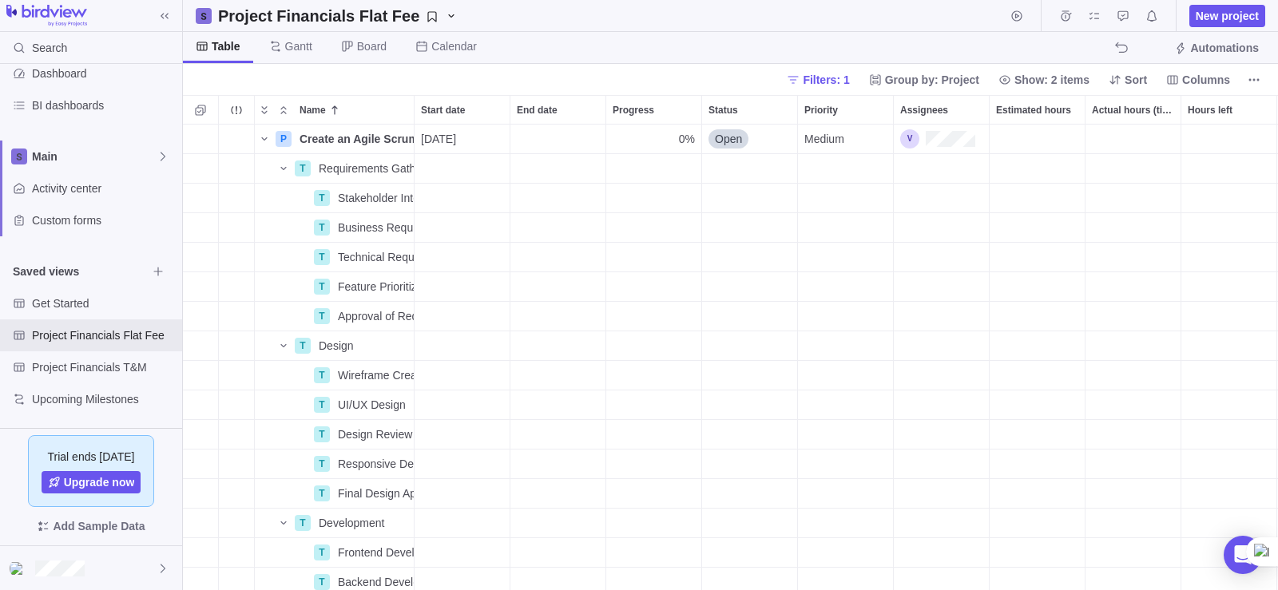
drag, startPoint x: 819, startPoint y: 264, endPoint x: 854, endPoint y: 457, distance: 196.3
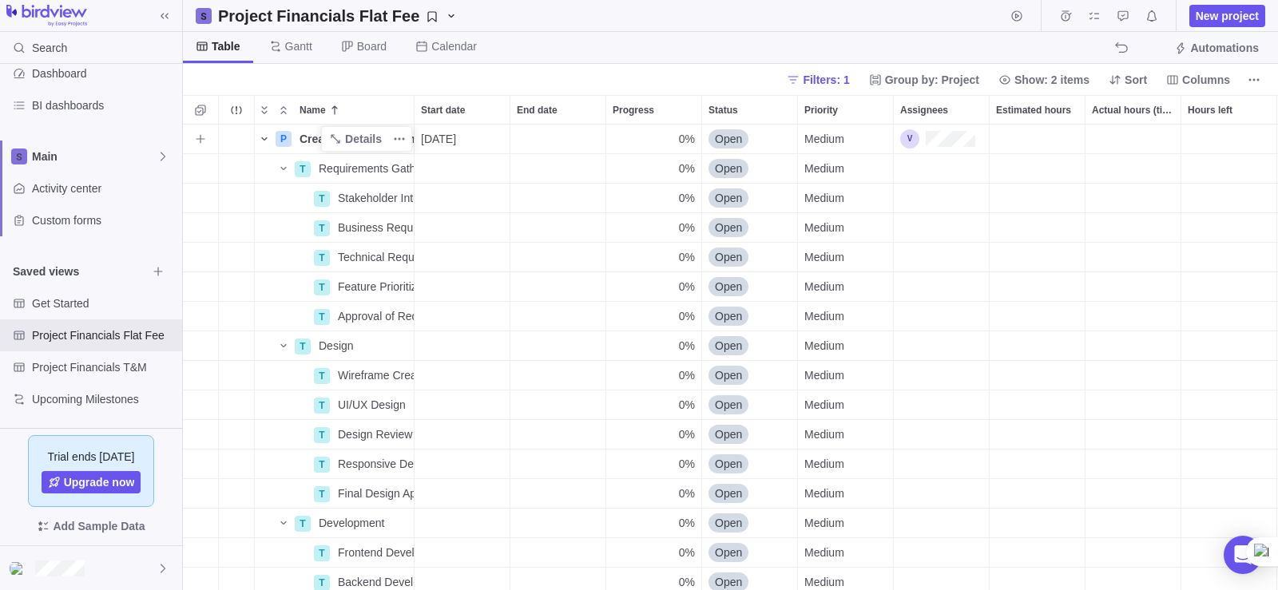
click at [266, 140] on icon "Name" at bounding box center [264, 139] width 13 height 13
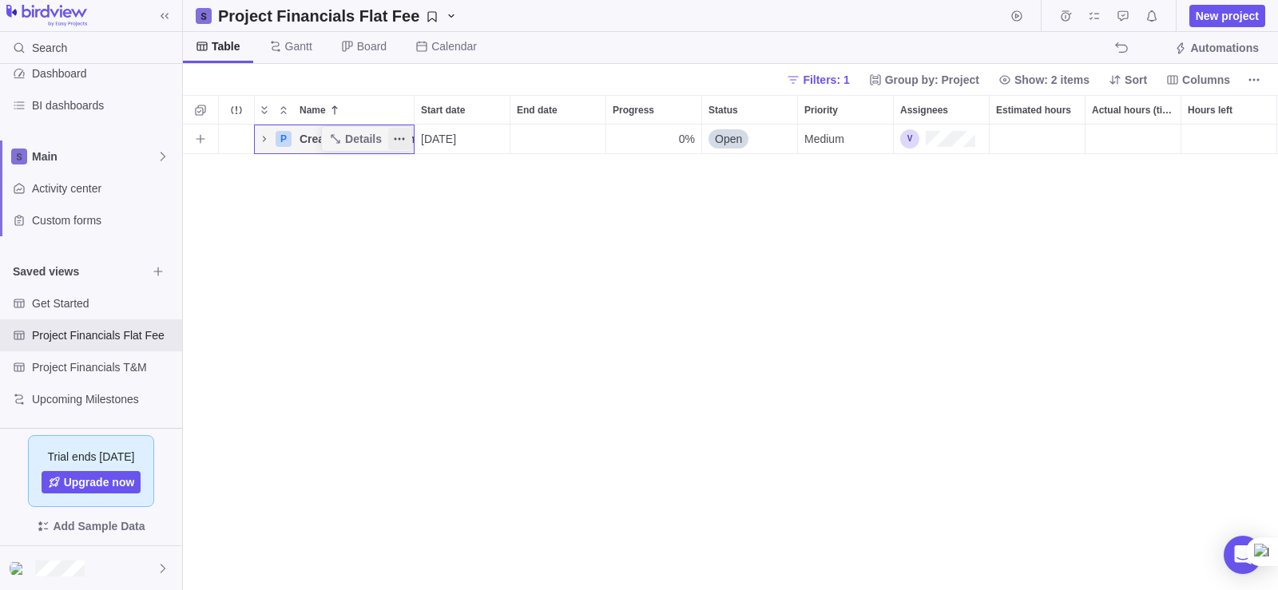
click at [402, 141] on icon "More actions" at bounding box center [399, 139] width 13 height 13
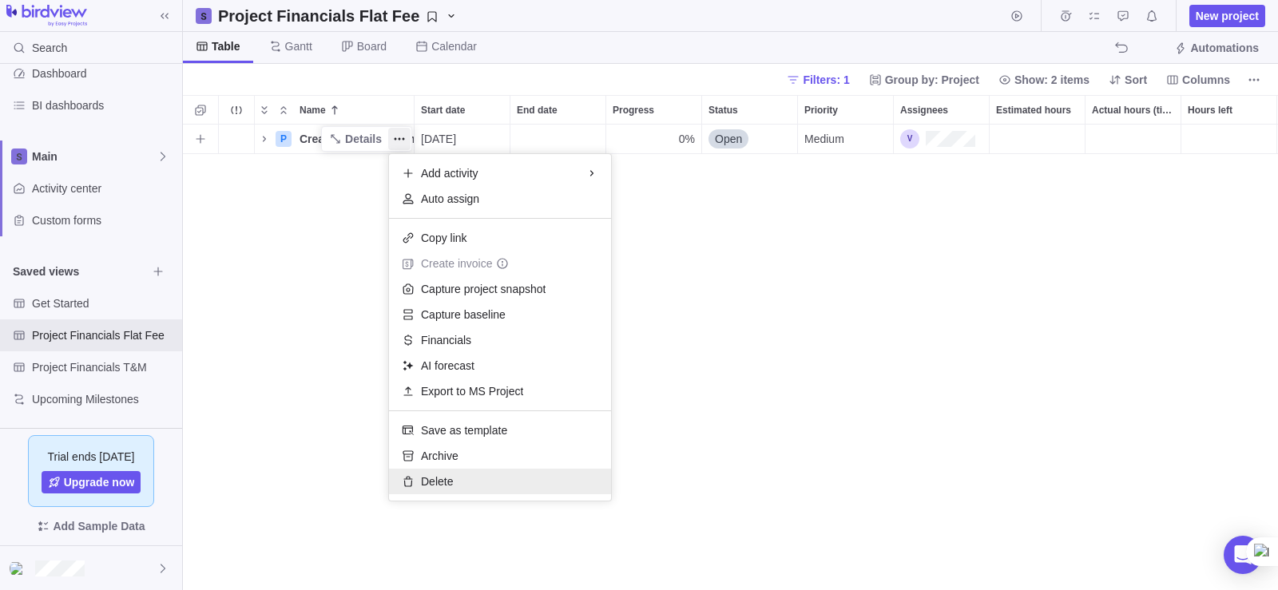
click at [443, 477] on span "Delete" at bounding box center [437, 482] width 32 height 16
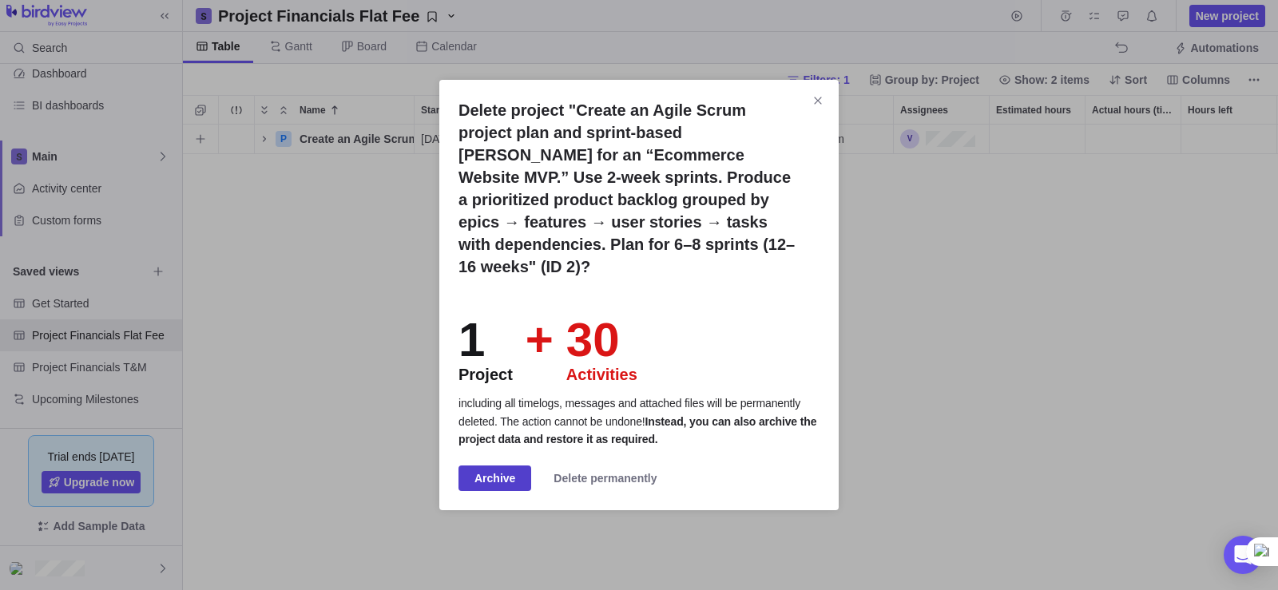
click at [507, 469] on span "Archive" at bounding box center [494, 478] width 41 height 19
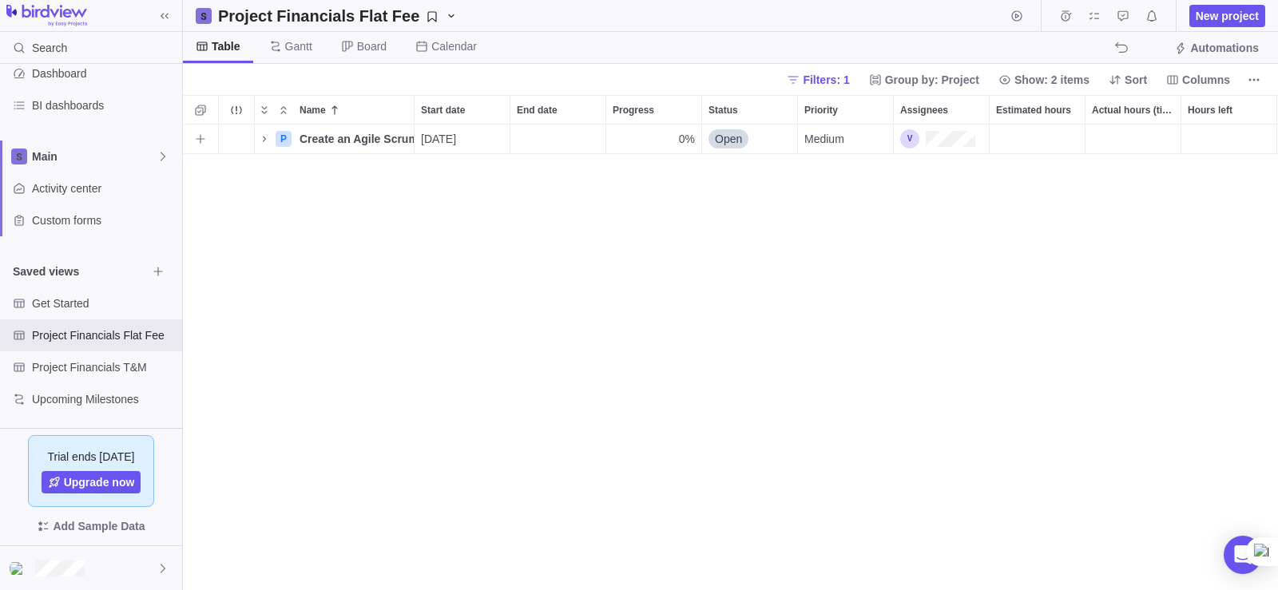
click at [507, 462] on div "P Create an Agile Scrum project plan and sprint‑based [PERSON_NAME] for an “Eco…" at bounding box center [730, 358] width 1095 height 466
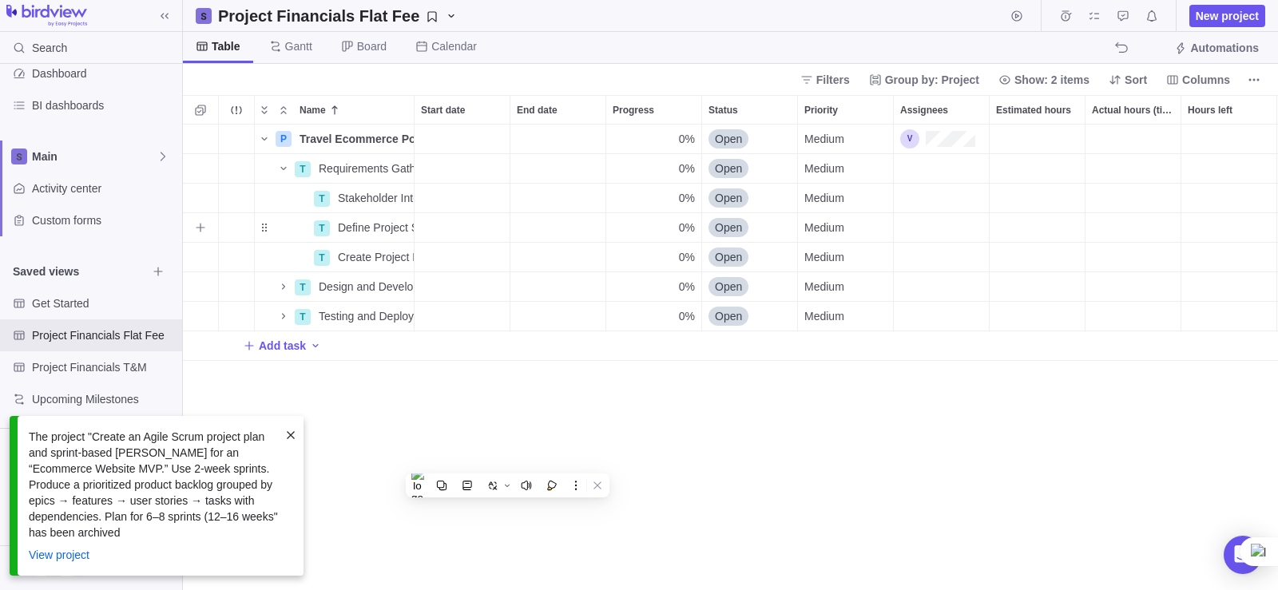
scroll to position [454, 1083]
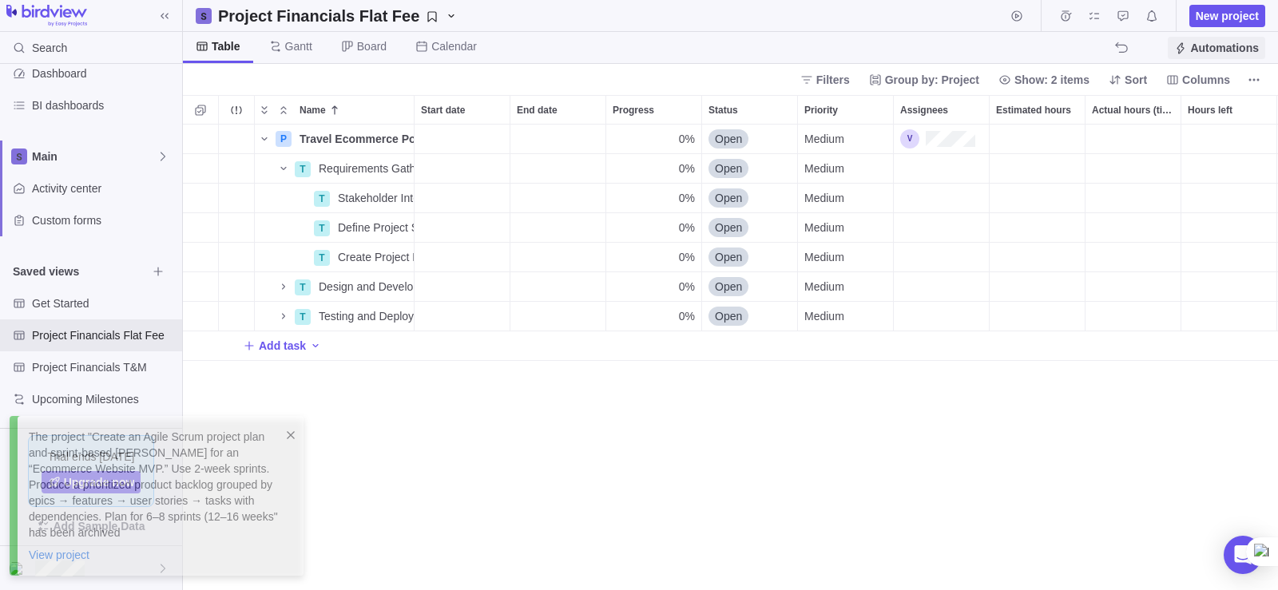
click at [1228, 45] on span "Automations" at bounding box center [1224, 48] width 69 height 16
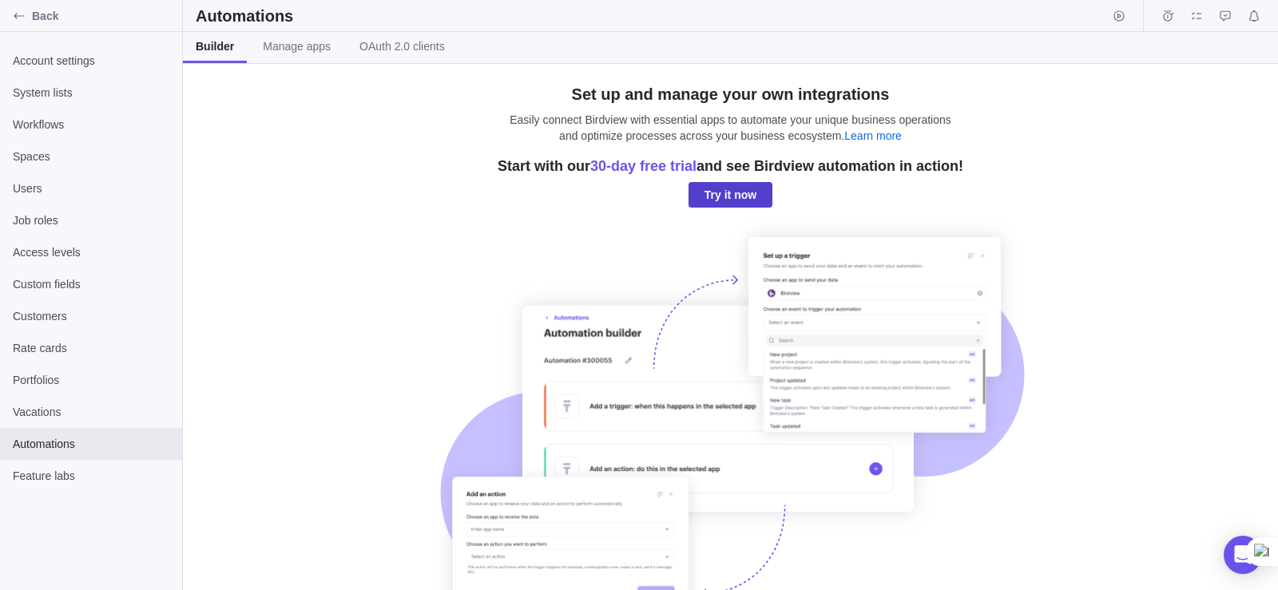
click at [747, 205] on span "Try it now" at bounding box center [730, 195] width 84 height 26
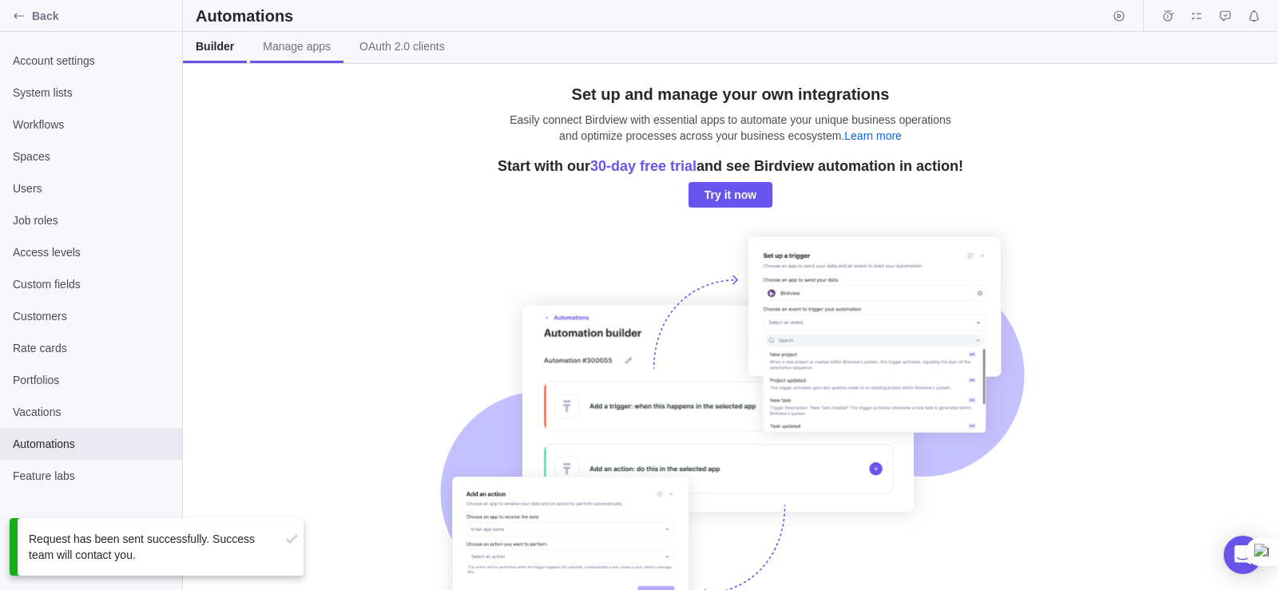
click at [286, 49] on span "Manage apps" at bounding box center [297, 46] width 68 height 16
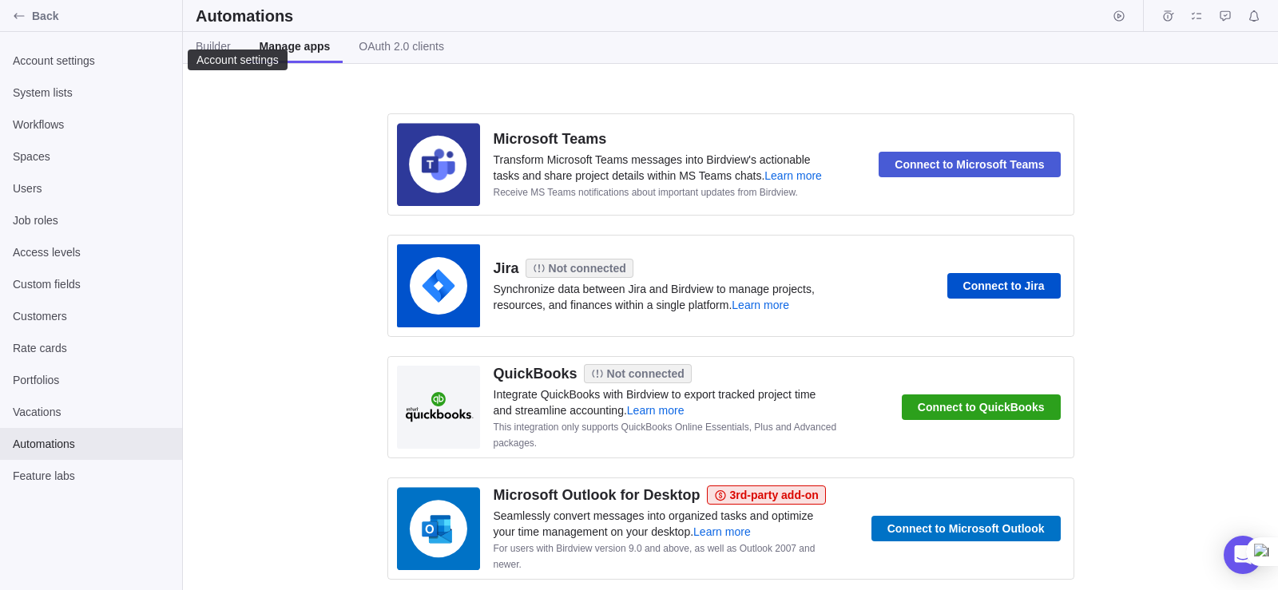
click at [31, 44] on div "Account settings System lists Workflows Spaces Users Job roles Access levels Cu…" at bounding box center [91, 311] width 182 height 558
click at [20, 13] on icon "Back" at bounding box center [19, 16] width 13 height 13
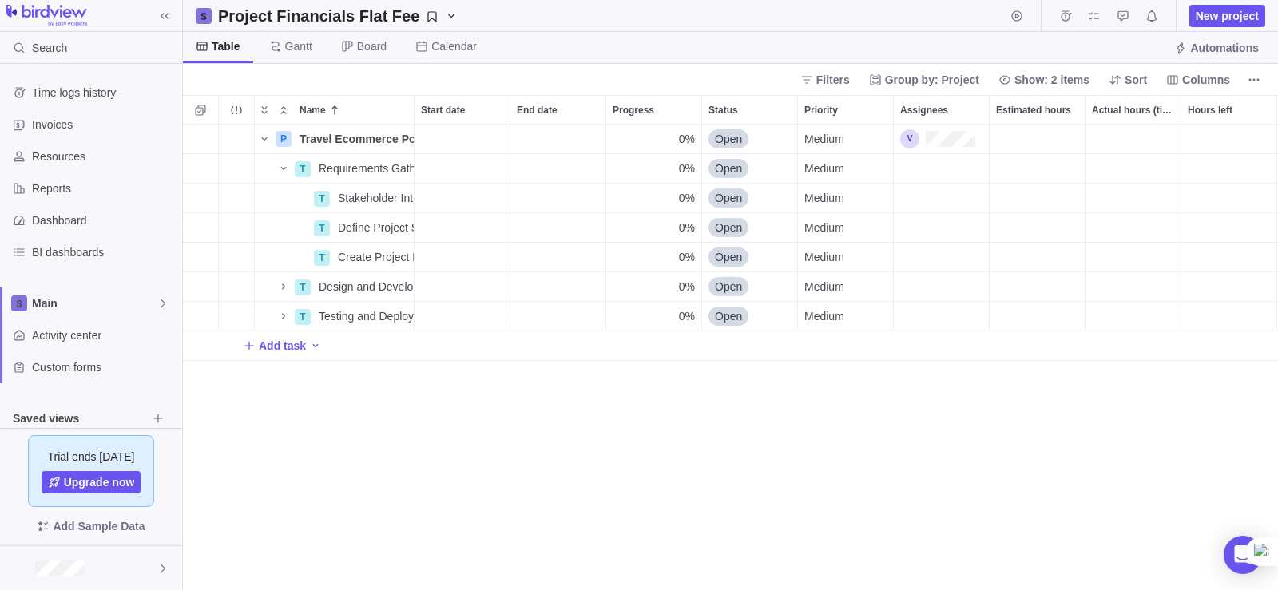
scroll to position [454, 1083]
click at [1243, 10] on span "New project" at bounding box center [1226, 16] width 63 height 16
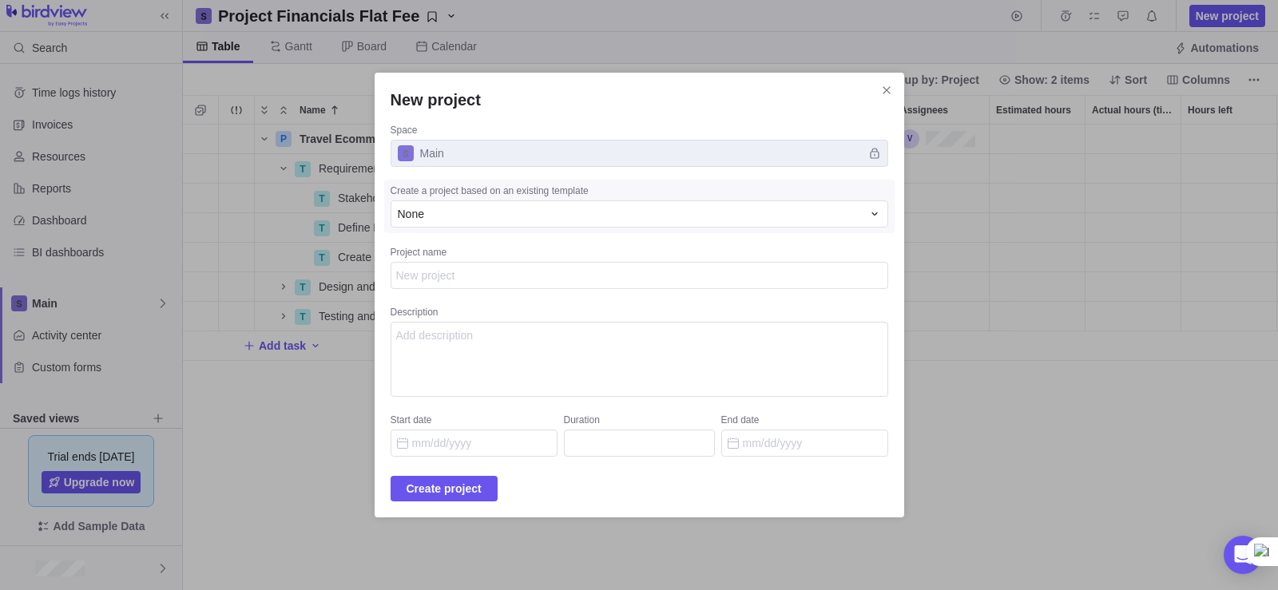
click at [566, 287] on textarea "Project name" at bounding box center [639, 275] width 498 height 27
click at [547, 221] on div "None" at bounding box center [630, 214] width 464 height 16
click at [484, 288] on div "None" at bounding box center [620, 281] width 458 height 29
click at [498, 267] on textarea "Project name" at bounding box center [639, 275] width 498 height 27
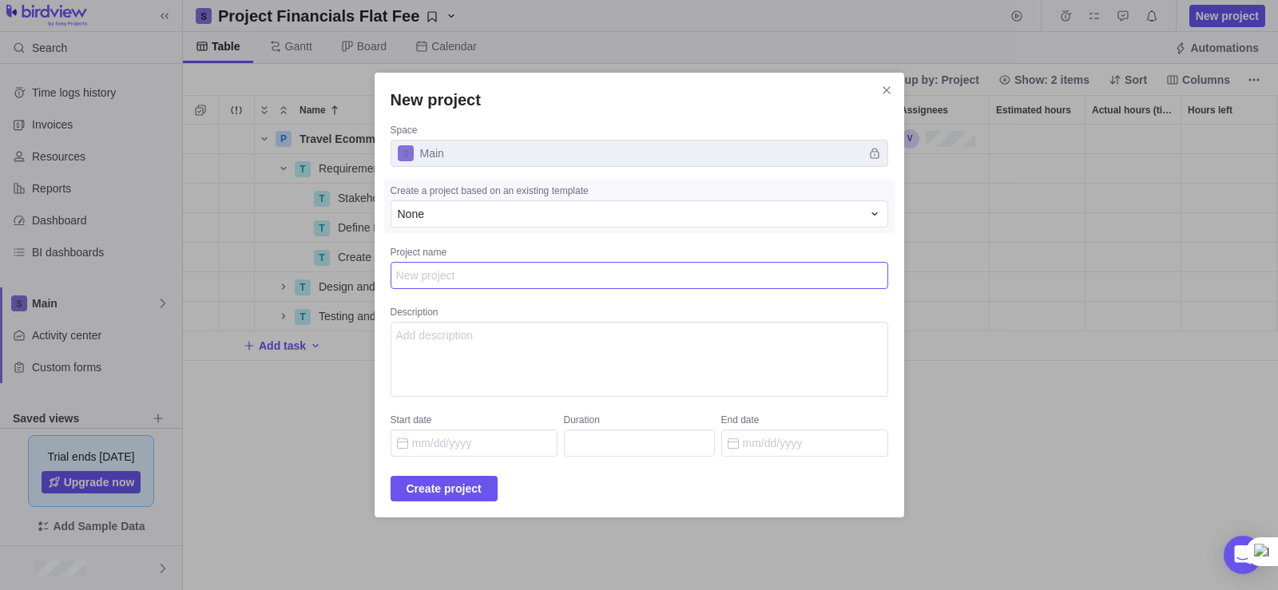
type textarea "x"
type textarea "T"
type textarea "x"
type textarea "Te"
type textarea "x"
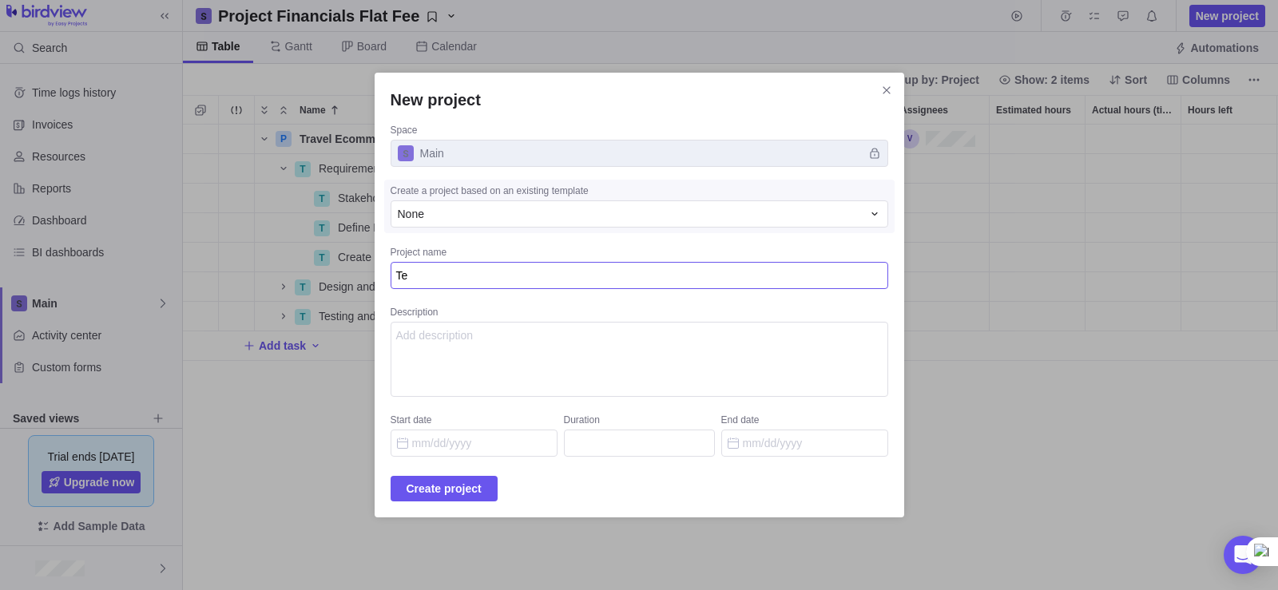
type textarea "Tes"
type textarea "x"
type textarea "Test"
click at [477, 356] on textarea "Description" at bounding box center [639, 359] width 498 height 75
paste textarea "Loremi do Sitam Conse adipisc elit sed doeius‑tempo Incid utl et “Doloremag Ali…"
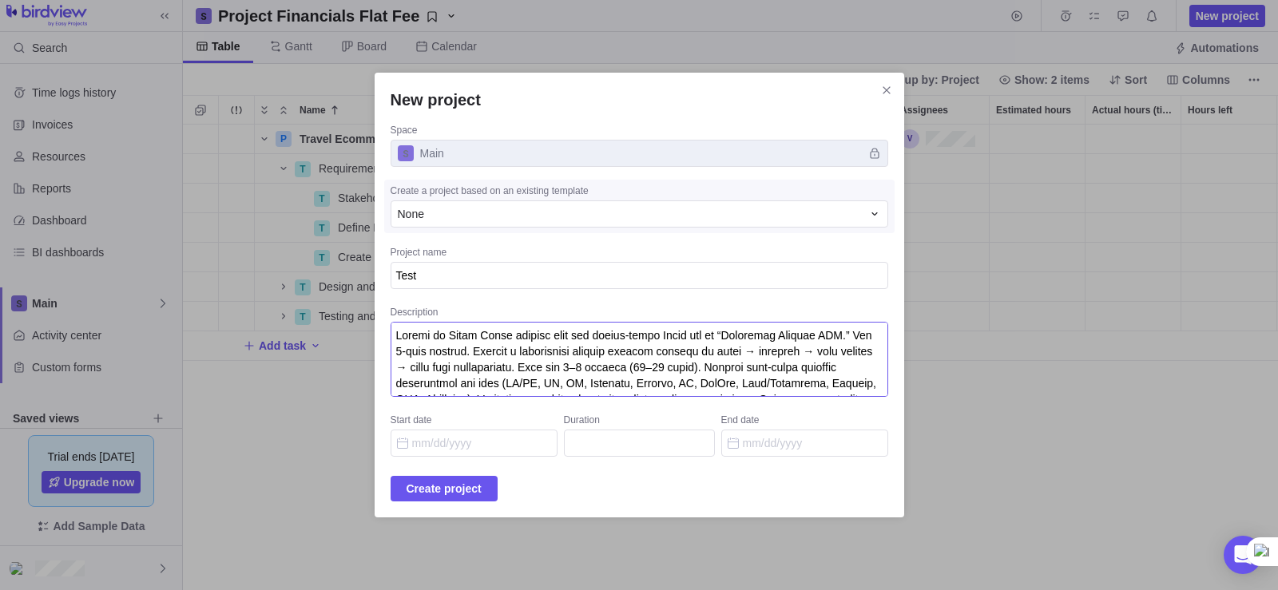
scroll to position [1192, 0]
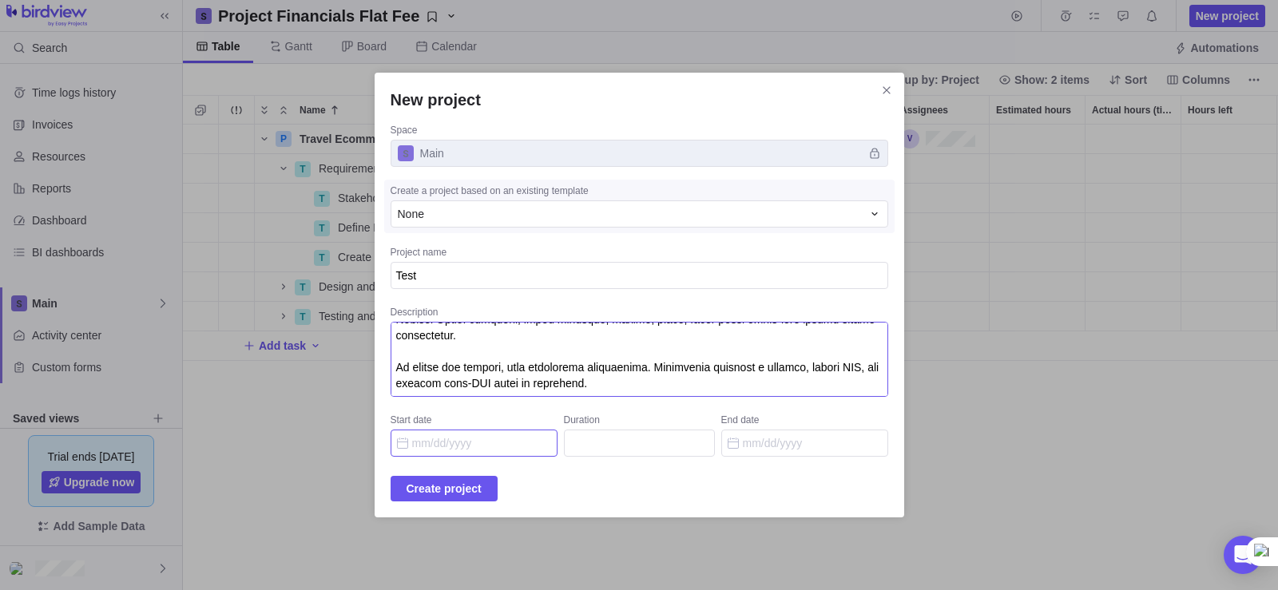
type textarea "Loremi do Sitam Conse adipisc elit sed doeius‑tempo Incid utl et “Doloremag Ali…"
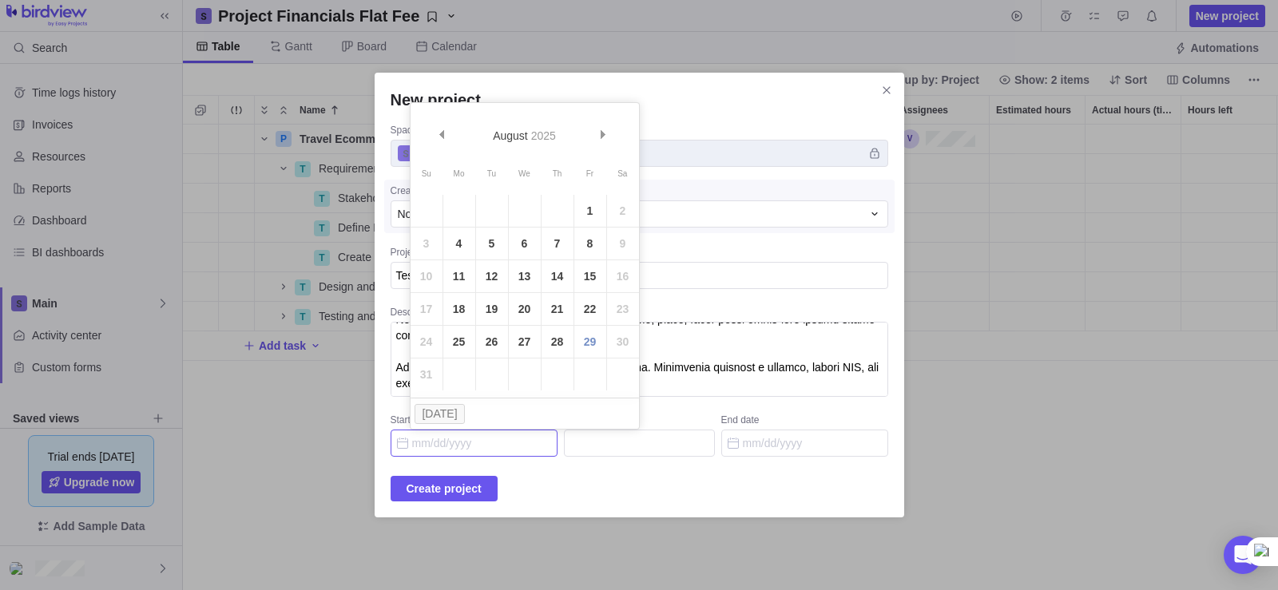
click at [468, 454] on input "Start date" at bounding box center [473, 443] width 167 height 27
click at [586, 338] on link "29" at bounding box center [590, 342] width 32 height 32
type input "08/29/2025"
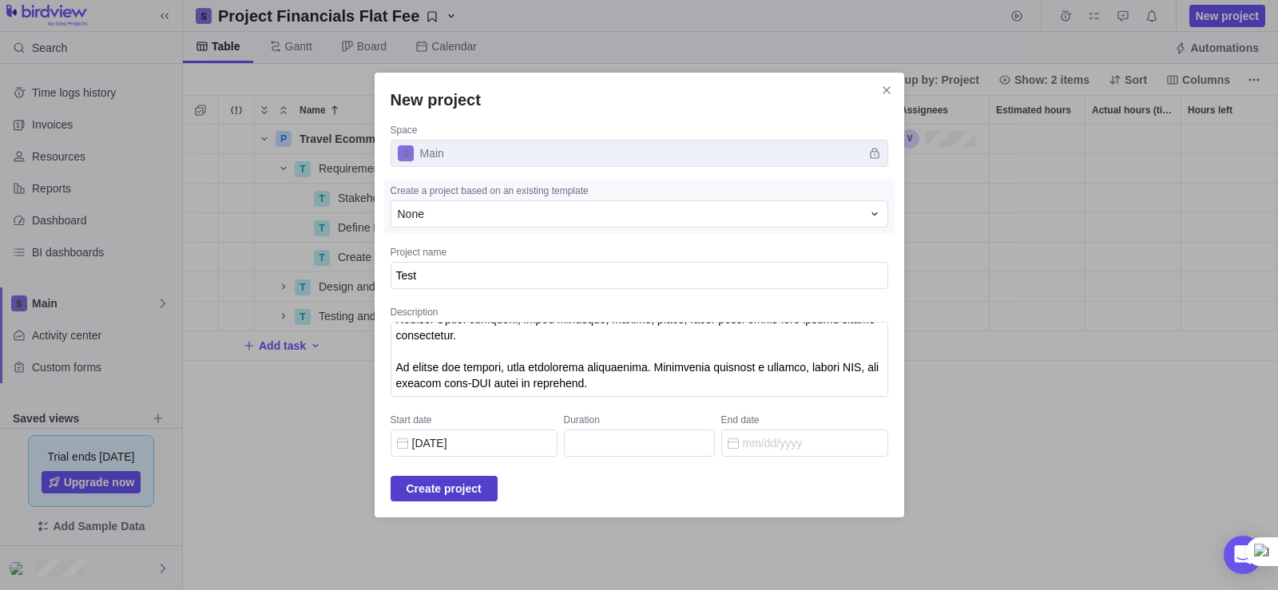
click at [482, 486] on span "Create project" at bounding box center [443, 488] width 75 height 19
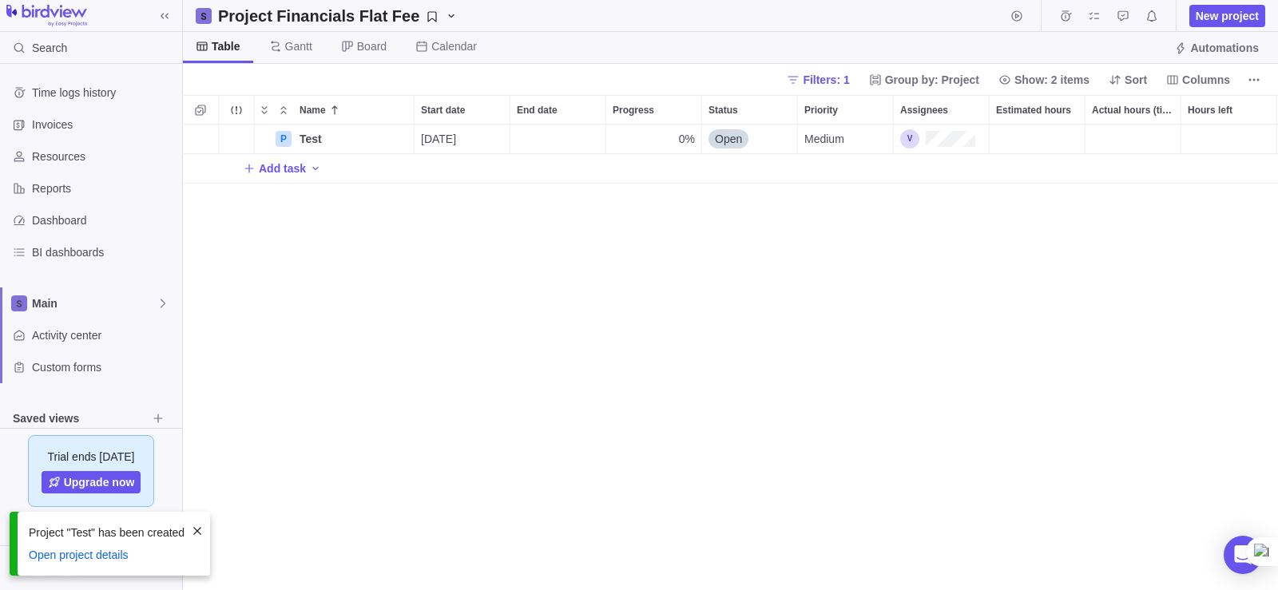
scroll to position [454, 1083]
click at [398, 137] on icon "More actions" at bounding box center [399, 139] width 13 height 13
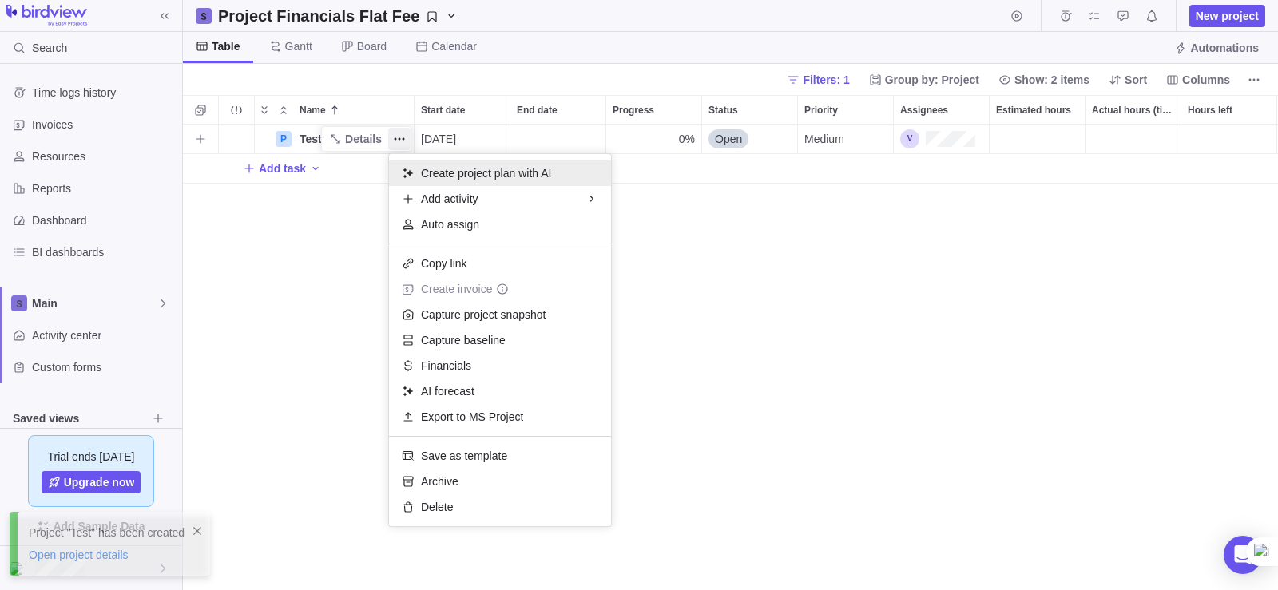
click at [500, 176] on span "Create project plan with AI" at bounding box center [486, 173] width 130 height 16
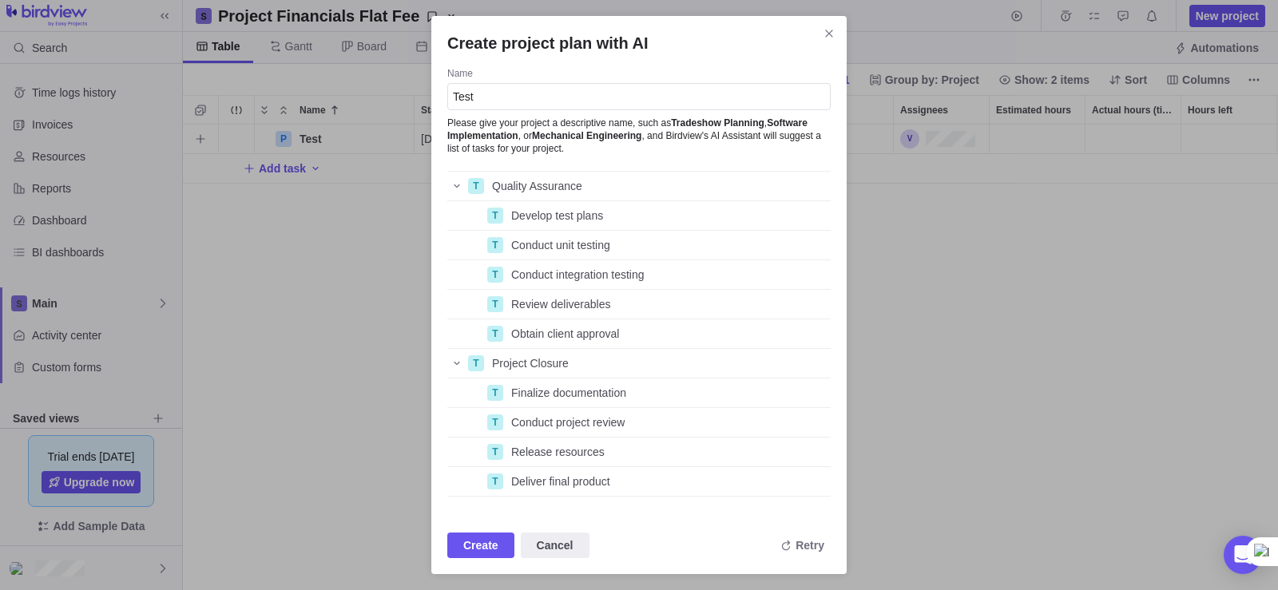
scroll to position [551, 0]
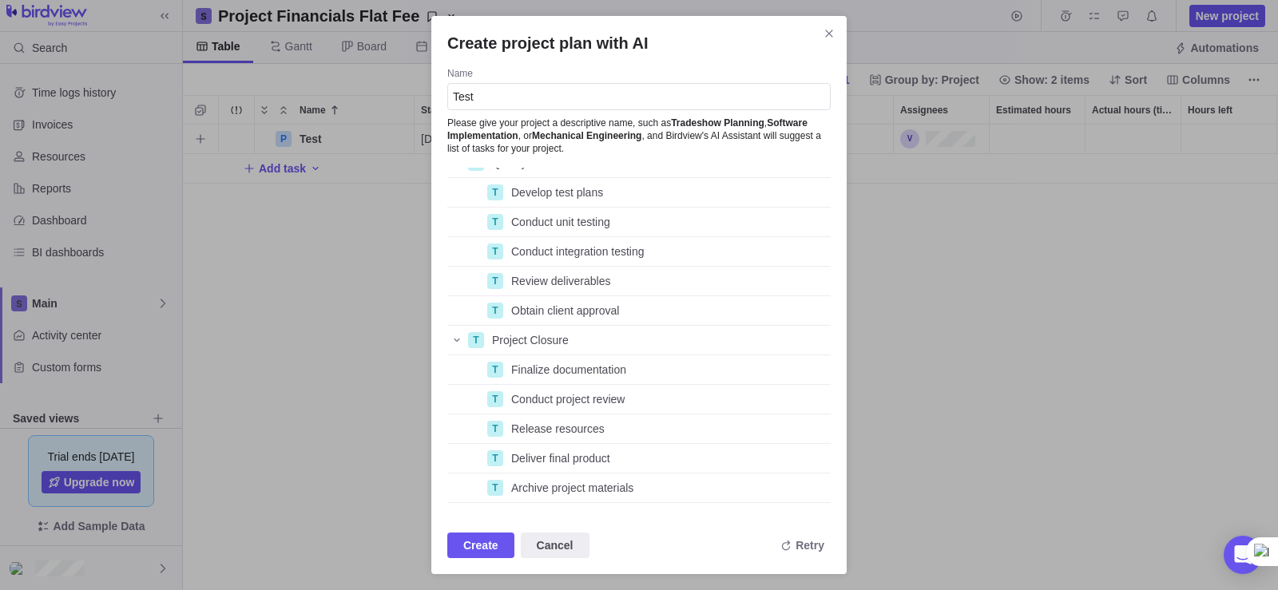
click at [807, 523] on div "T Quality Assurance T Develop test plans T Conduct unit testing T Conduct integ…" at bounding box center [638, 350] width 383 height 365
click at [800, 549] on span "Retry" at bounding box center [809, 545] width 29 height 16
click at [814, 551] on span "Retry" at bounding box center [809, 545] width 29 height 16
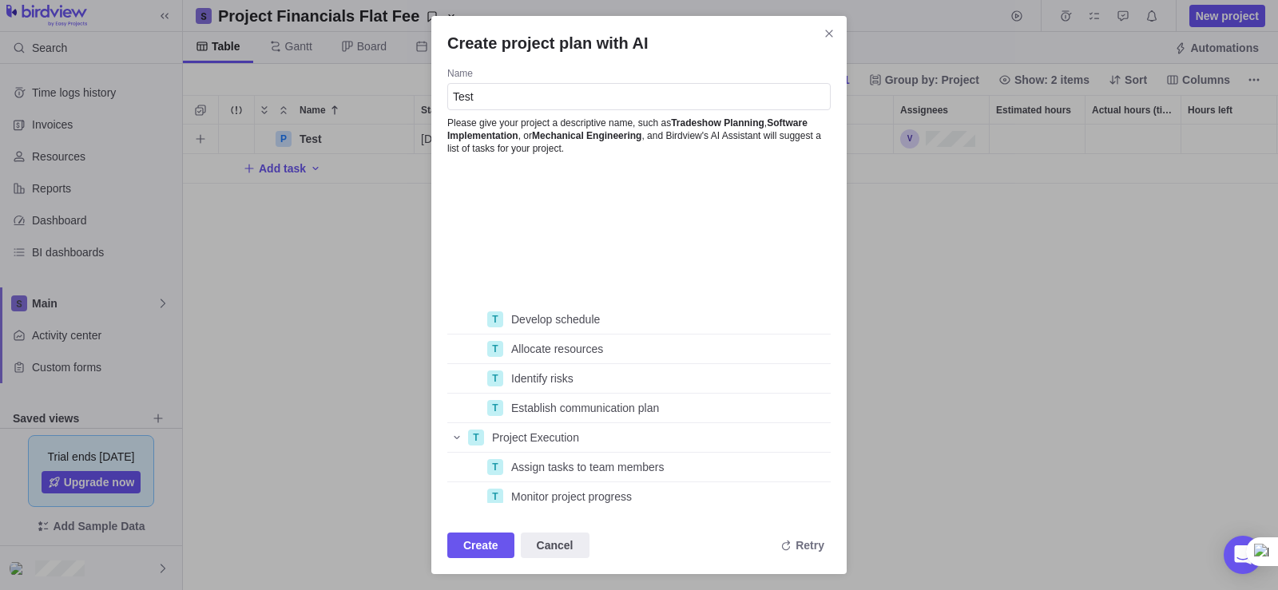
scroll to position [330, 0]
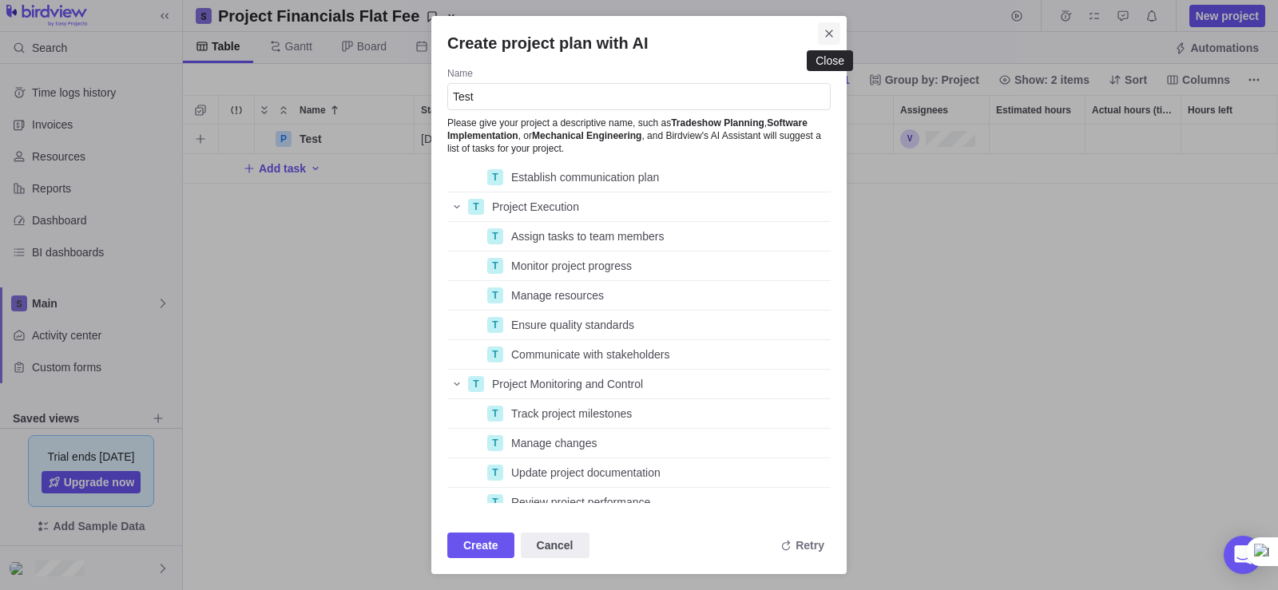
click at [823, 34] on icon "Close" at bounding box center [829, 33] width 13 height 13
